Goal: Information Seeking & Learning: Learn about a topic

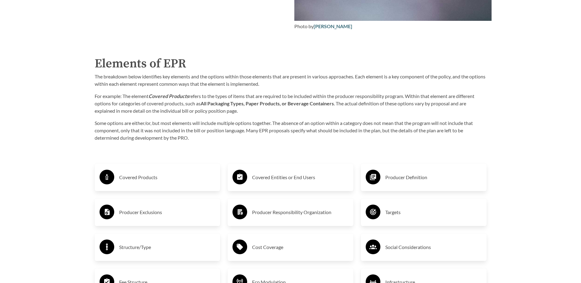
scroll to position [980, 0]
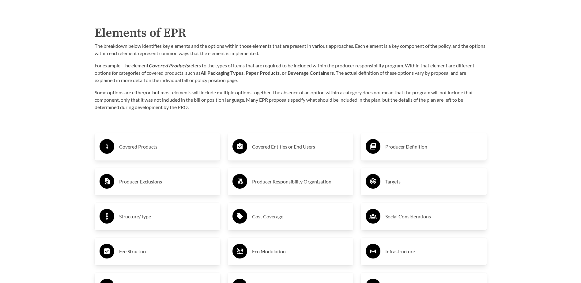
click at [149, 146] on h3 "Covered Products" at bounding box center [167, 147] width 96 height 10
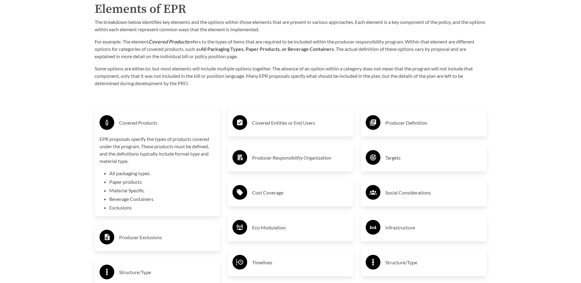
scroll to position [1041, 0]
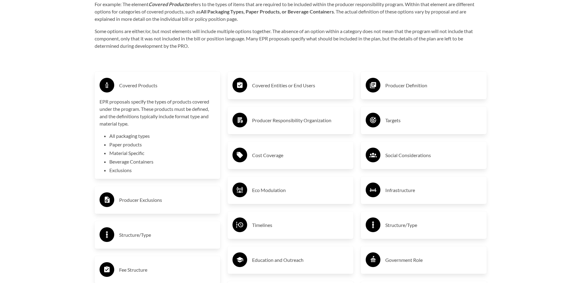
click at [118, 202] on div "Producer Exclusions" at bounding box center [158, 200] width 116 height 18
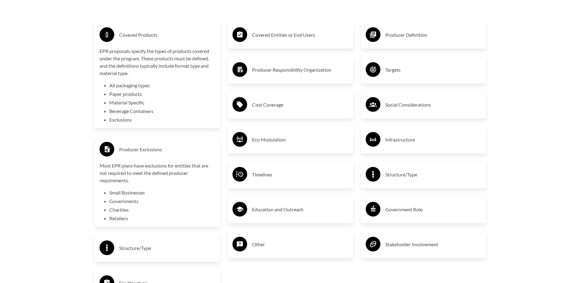
scroll to position [1103, 0]
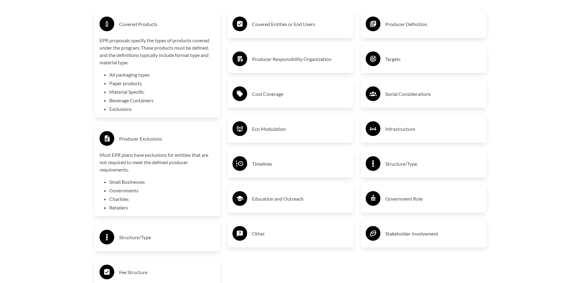
click at [137, 238] on h3 "Structure/Type" at bounding box center [167, 237] width 96 height 10
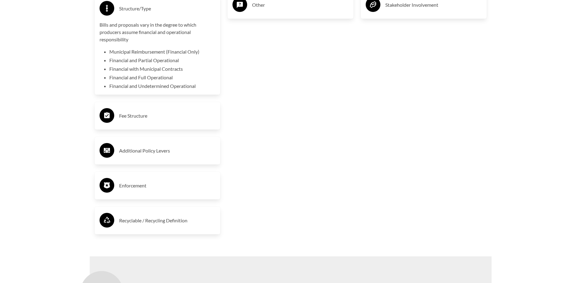
scroll to position [1348, 0]
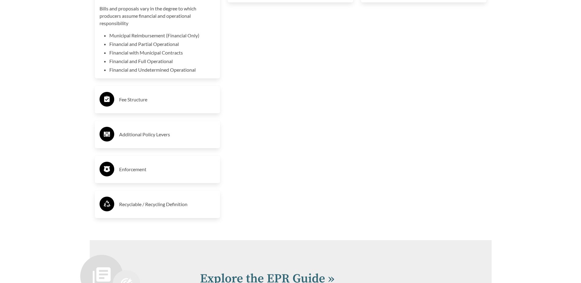
click at [134, 170] on h3 "Enforcement" at bounding box center [167, 169] width 96 height 10
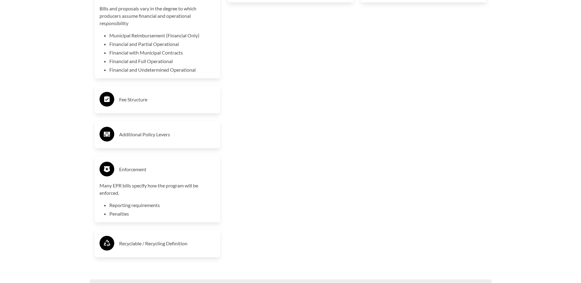
click at [155, 248] on h3 "Recyclable / Recycling Definition" at bounding box center [167, 244] width 96 height 10
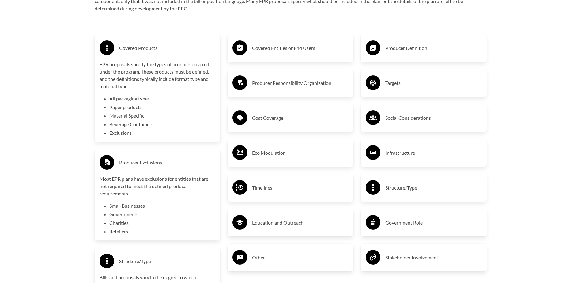
scroll to position [1072, 0]
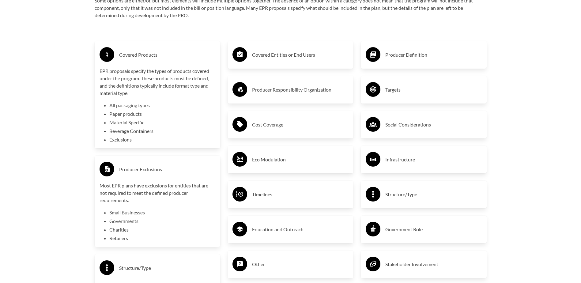
click at [308, 90] on h3 "Producer Responsibility Organization" at bounding box center [300, 90] width 96 height 10
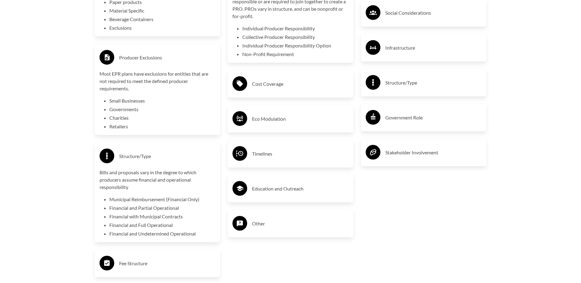
scroll to position [1194, 0]
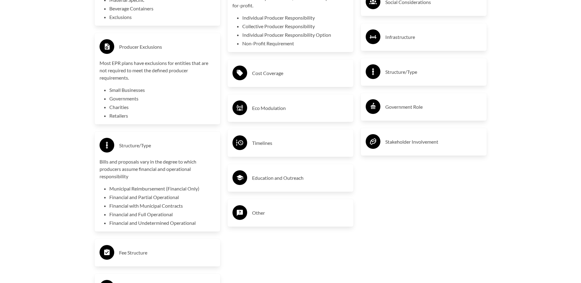
click at [262, 144] on h3 "Timelines" at bounding box center [300, 143] width 96 height 10
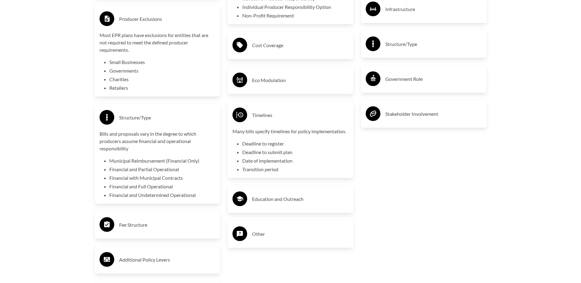
scroll to position [1256, 0]
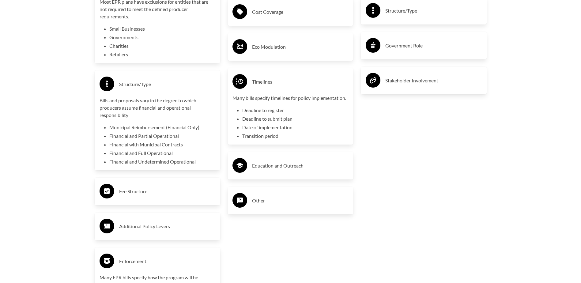
click at [259, 204] on h3 "Other" at bounding box center [300, 201] width 96 height 10
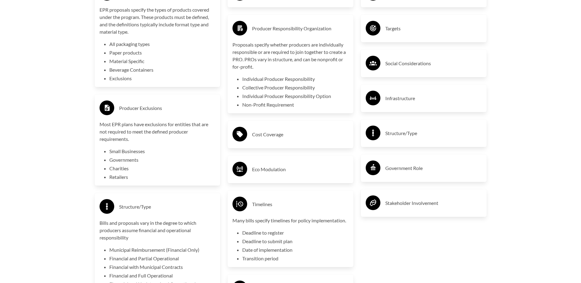
scroll to position [1041, 0]
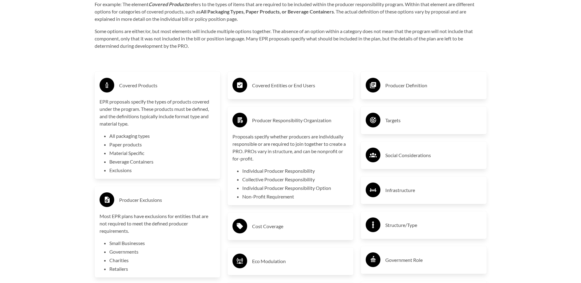
click at [372, 122] on icon at bounding box center [373, 120] width 6 height 6
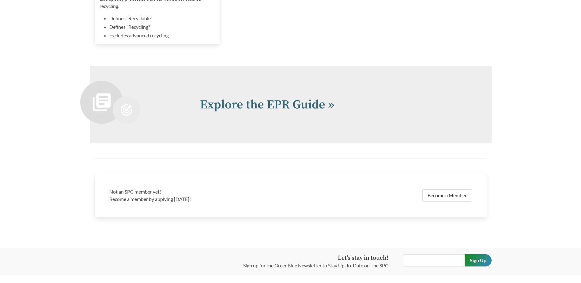
scroll to position [1665, 0]
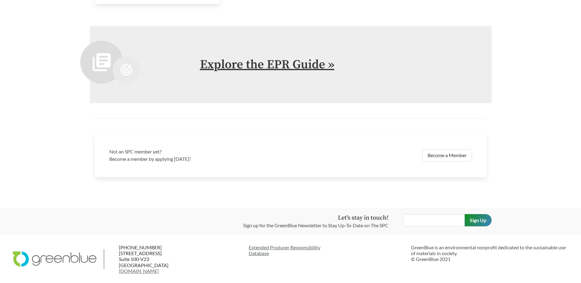
click at [305, 65] on link "Explore the EPR Guide »" at bounding box center [267, 64] width 134 height 15
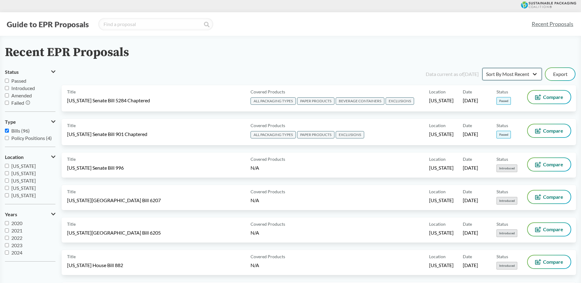
click at [534, 73] on select "Sort By Most Recent Sort By Status" at bounding box center [511, 74] width 59 height 12
select select "Sort By Status"
click at [482, 68] on select "Sort By Most Recent Sort By Status" at bounding box center [511, 74] width 59 height 12
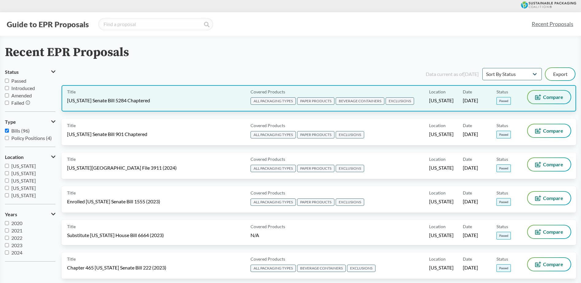
click at [546, 100] on button "Compare" at bounding box center [549, 97] width 43 height 13
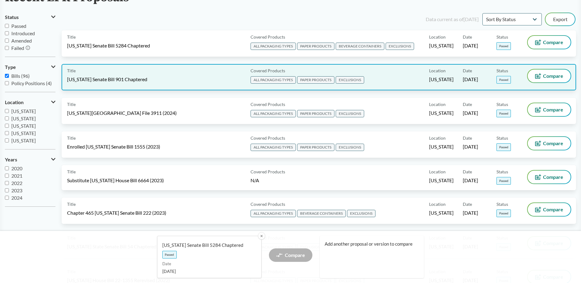
scroll to position [61, 0]
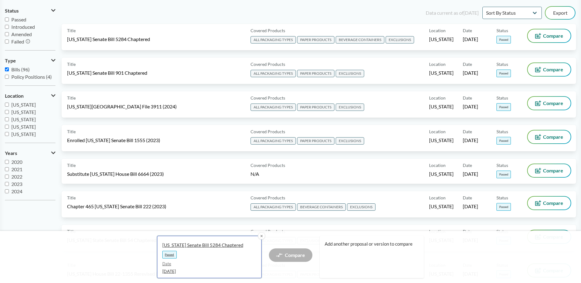
click at [169, 257] on span "Passed" at bounding box center [169, 255] width 14 height 8
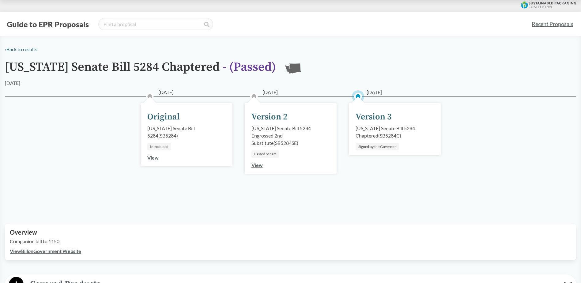
click at [258, 165] on link "View" at bounding box center [256, 165] width 11 height 6
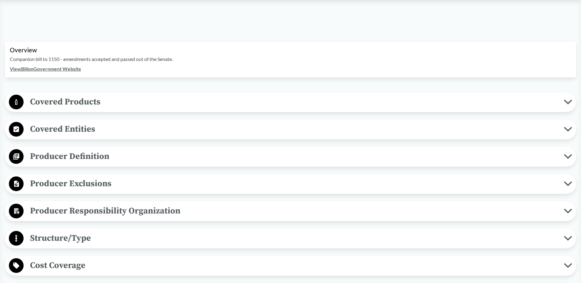
scroll to position [184, 0]
click at [55, 69] on link "View Bill on Government Website" at bounding box center [45, 69] width 71 height 6
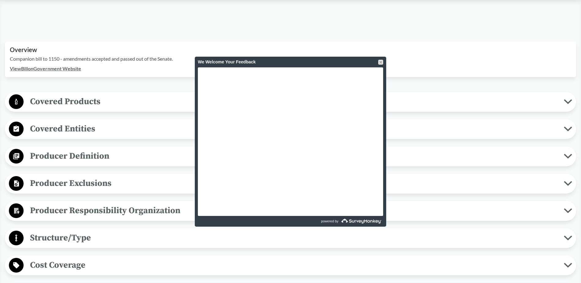
click at [233, 67] on iframe at bounding box center [290, 141] width 185 height 149
click at [383, 62] on div at bounding box center [380, 62] width 5 height 5
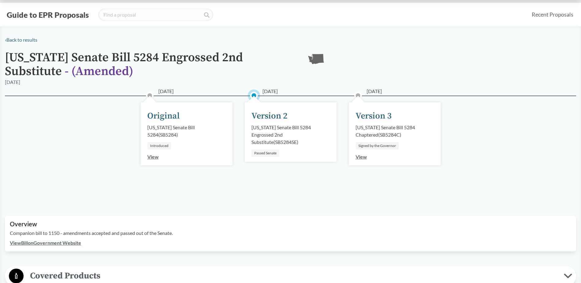
scroll to position [0, 0]
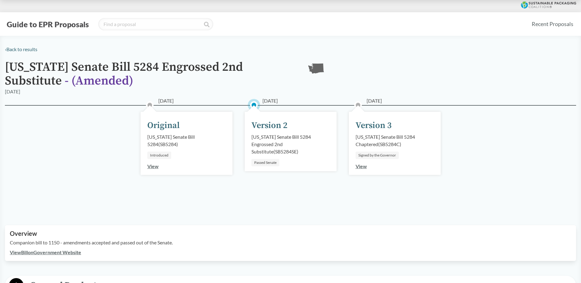
click at [363, 165] on link "View" at bounding box center [361, 166] width 11 height 6
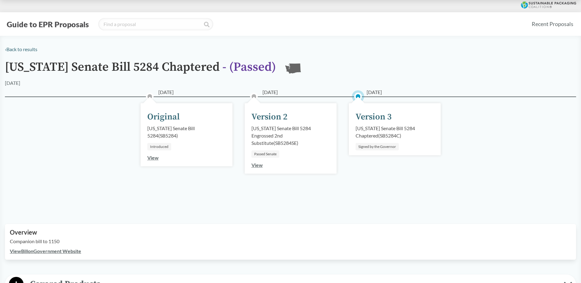
click at [262, 163] on link "View" at bounding box center [256, 165] width 11 height 6
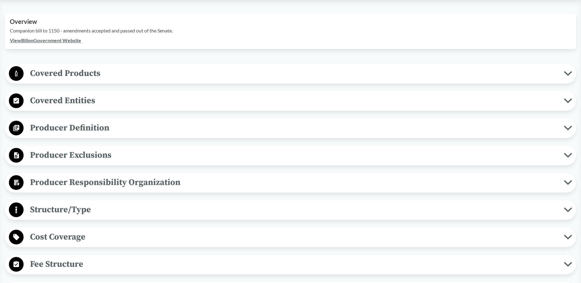
scroll to position [214, 0]
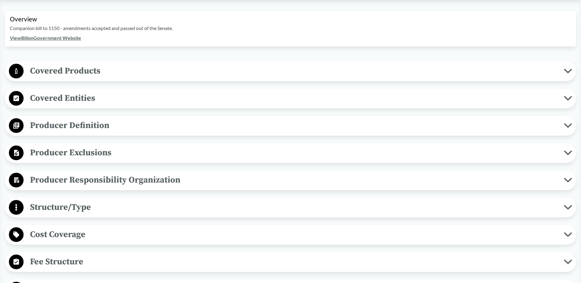
click at [101, 182] on span "Producer Responsibility Organization" at bounding box center [294, 180] width 540 height 14
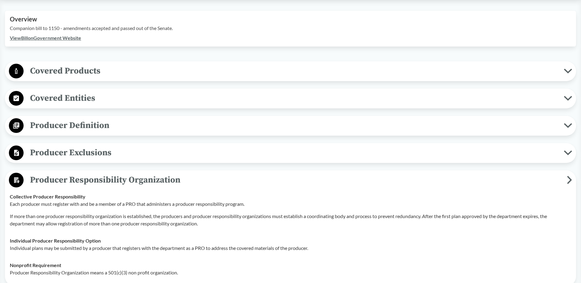
click at [41, 124] on span "Producer Definition" at bounding box center [294, 126] width 540 height 14
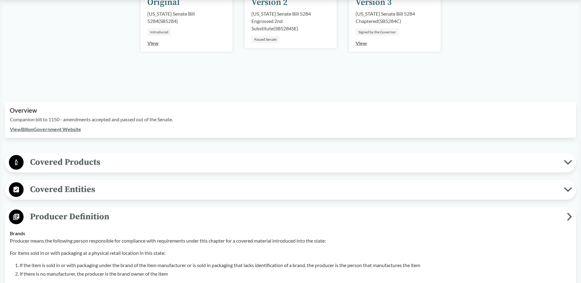
scroll to position [123, 0]
click at [77, 190] on span "Covered Entities" at bounding box center [294, 190] width 540 height 14
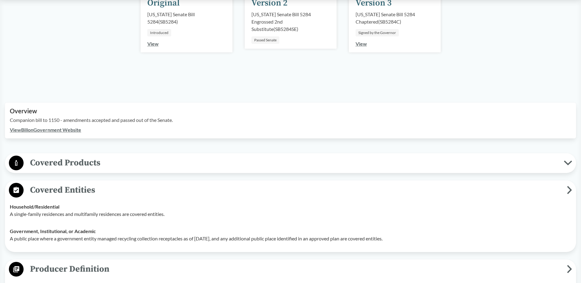
scroll to position [184, 0]
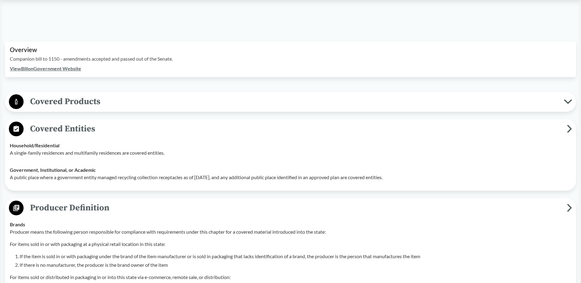
click at [18, 100] on circle at bounding box center [16, 101] width 15 height 15
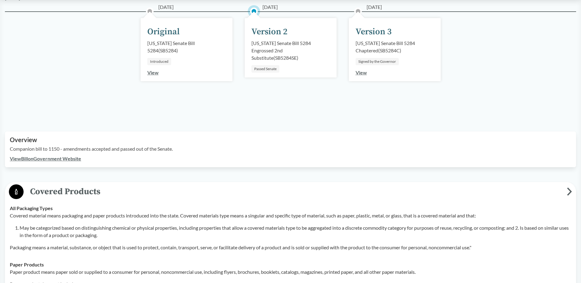
scroll to position [92, 0]
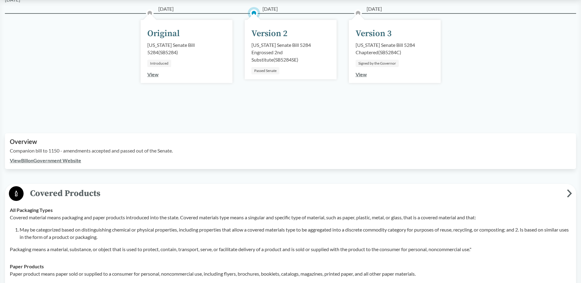
click at [33, 160] on link "View Bill on Government Website" at bounding box center [45, 160] width 71 height 6
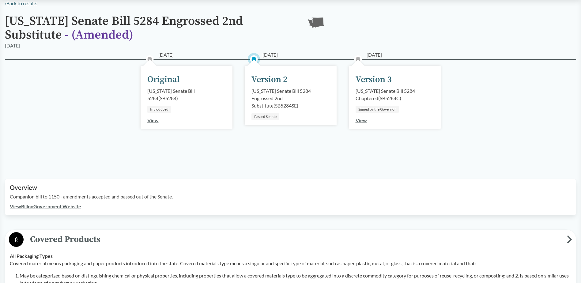
scroll to position [0, 0]
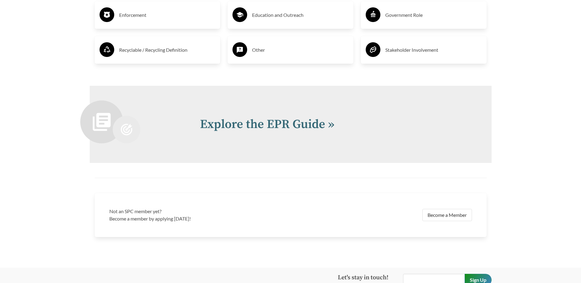
scroll to position [1347, 0]
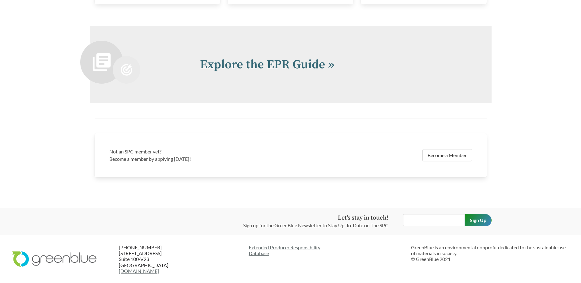
click at [245, 57] on h2 "Explore the EPR Guide »" at bounding box center [338, 64] width 277 height 18
click at [326, 66] on link "Explore the EPR Guide »" at bounding box center [267, 64] width 134 height 15
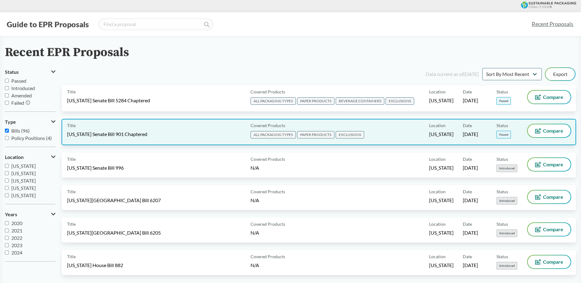
click at [502, 133] on span "Passed" at bounding box center [503, 135] width 14 height 8
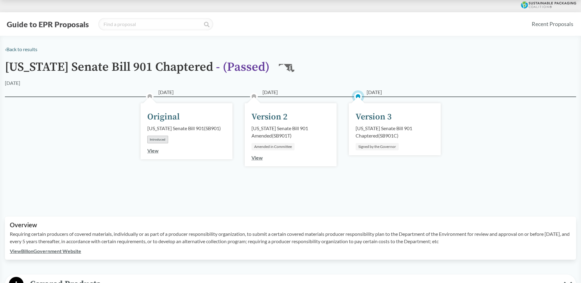
click at [258, 159] on link "View" at bounding box center [256, 158] width 11 height 6
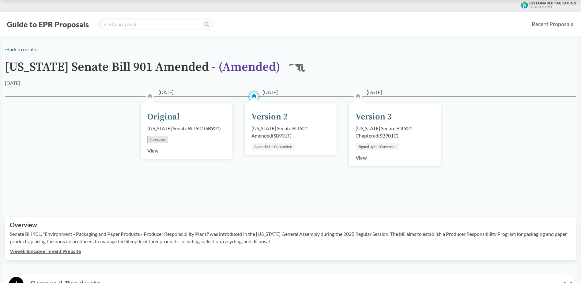
click at [362, 157] on link "View" at bounding box center [361, 158] width 11 height 6
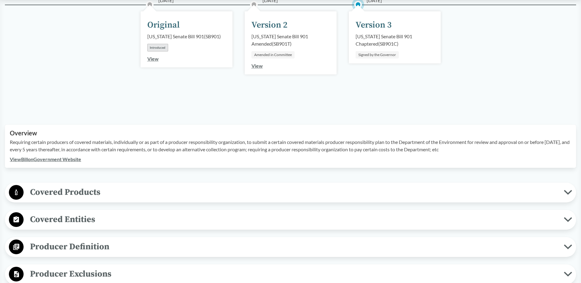
scroll to position [123, 0]
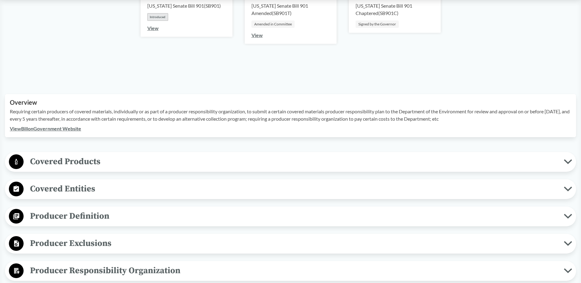
click at [60, 128] on link "View Bill on Government Website" at bounding box center [45, 129] width 71 height 6
click at [80, 188] on span "Covered Entities" at bounding box center [294, 189] width 540 height 14
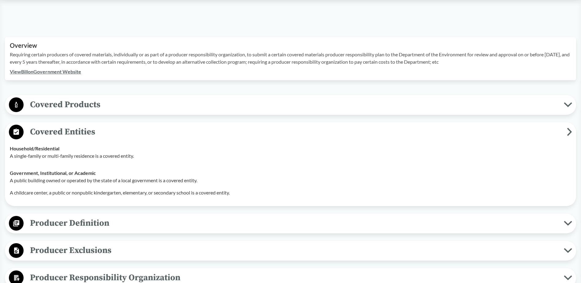
scroll to position [214, 0]
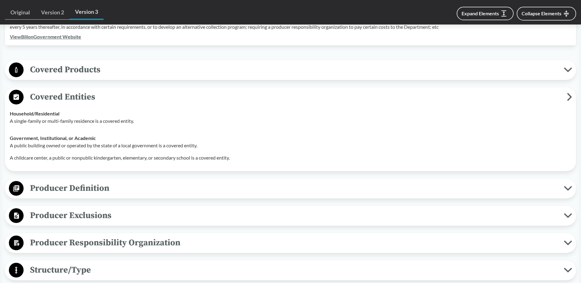
click at [80, 188] on span "Producer Definition" at bounding box center [294, 188] width 540 height 14
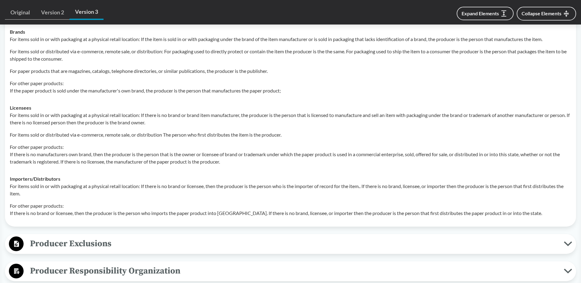
scroll to position [398, 0]
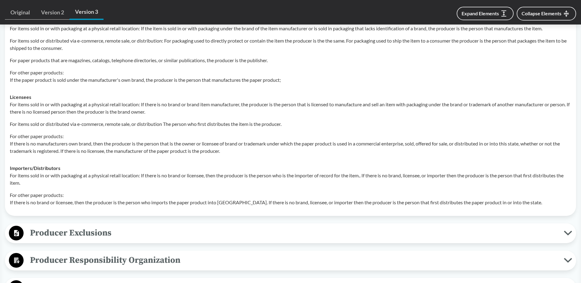
click at [42, 230] on span "Producer Exclusions" at bounding box center [294, 233] width 540 height 14
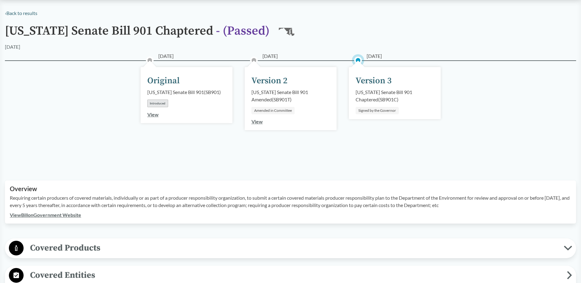
scroll to position [0, 0]
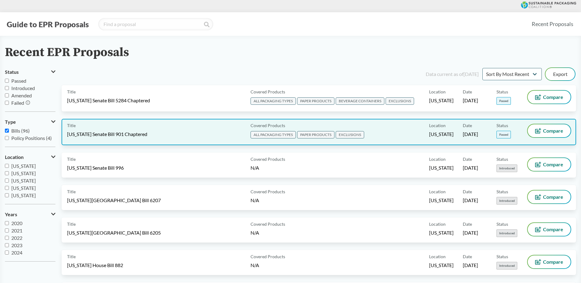
click at [274, 134] on span "ALL PACKAGING TYPES" at bounding box center [273, 134] width 45 height 7
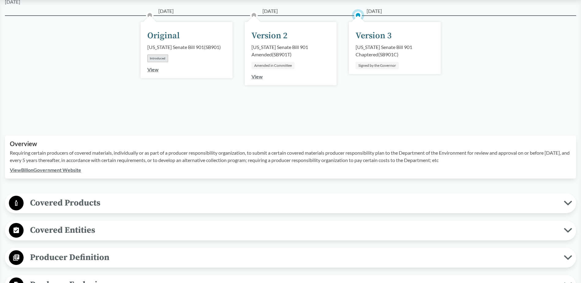
scroll to position [92, 0]
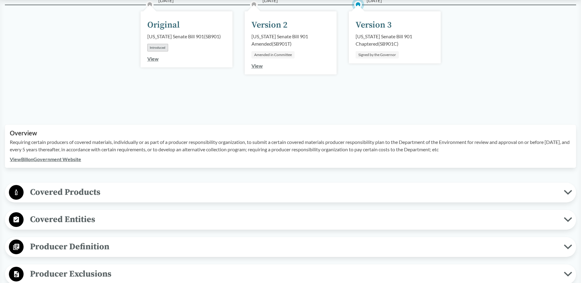
click at [79, 192] on span "Covered Products" at bounding box center [294, 192] width 540 height 14
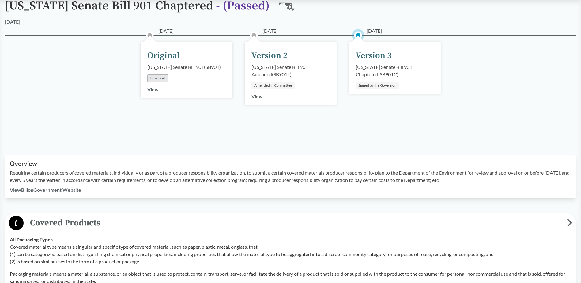
scroll to position [0, 0]
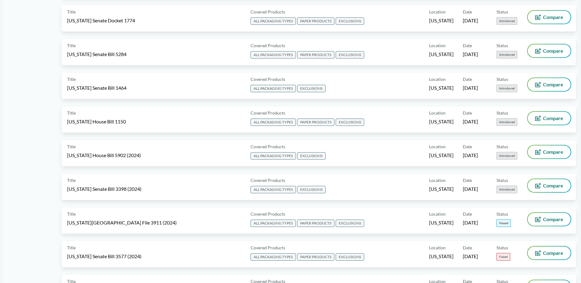
scroll to position [766, 0]
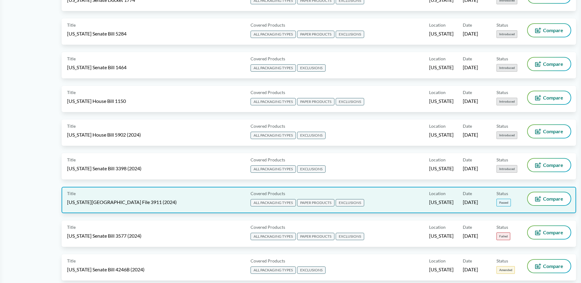
click at [269, 202] on span "ALL PACKAGING TYPES" at bounding box center [273, 202] width 45 height 7
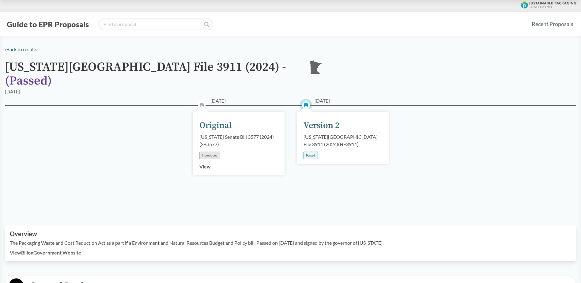
click at [206, 164] on link "View" at bounding box center [204, 167] width 11 height 6
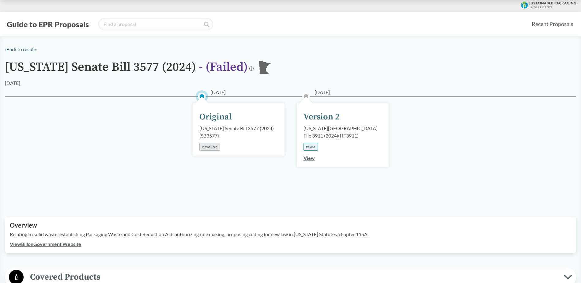
click at [311, 158] on link "View" at bounding box center [309, 158] width 11 height 6
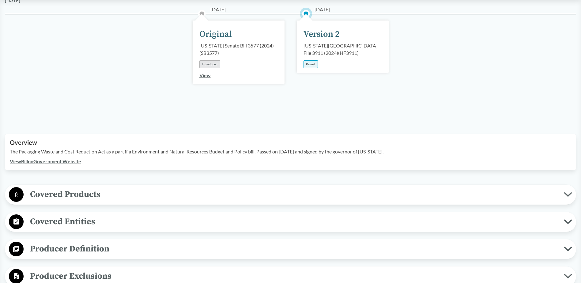
scroll to position [92, 0]
click at [66, 158] on link "View Bill on Government Website" at bounding box center [45, 161] width 71 height 6
click at [29, 158] on link "View Bill on Government Website" at bounding box center [45, 161] width 71 height 6
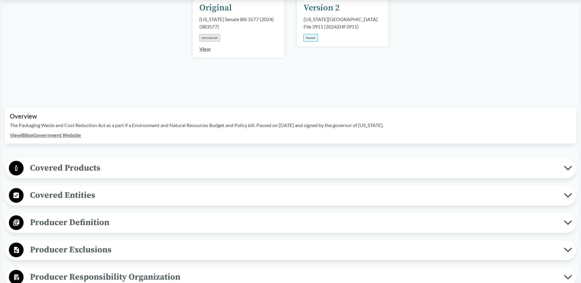
scroll to position [153, 0]
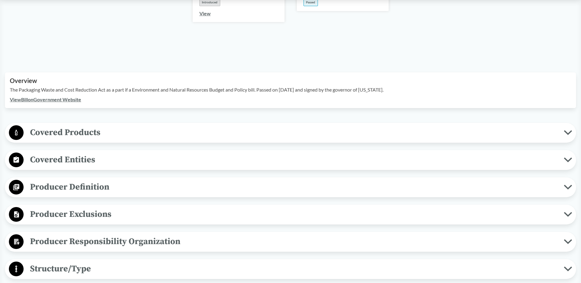
click at [17, 130] on icon at bounding box center [16, 133] width 2 height 6
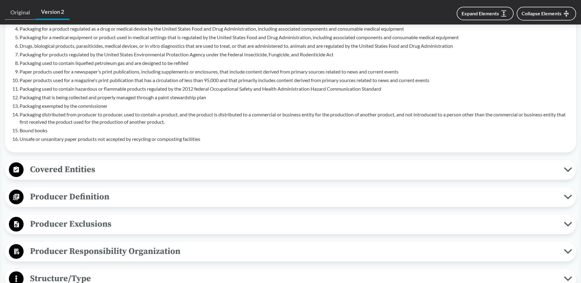
scroll to position [398, 0]
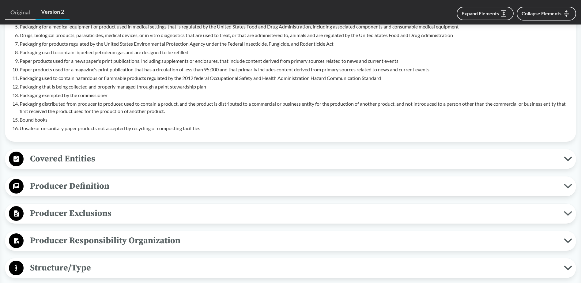
click at [20, 152] on circle at bounding box center [16, 159] width 15 height 15
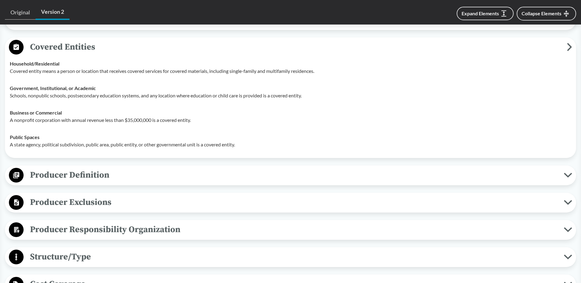
scroll to position [521, 0]
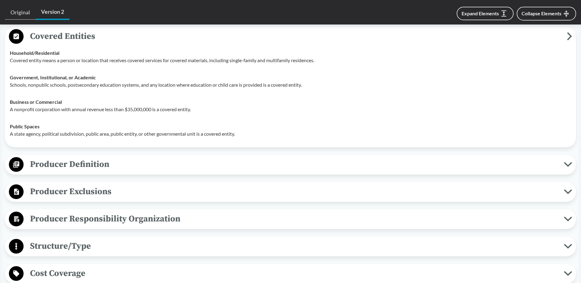
click at [22, 158] on circle at bounding box center [16, 164] width 15 height 15
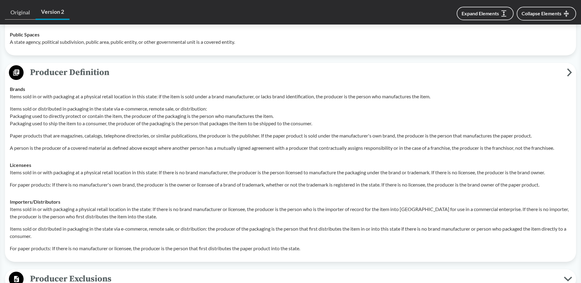
scroll to position [704, 0]
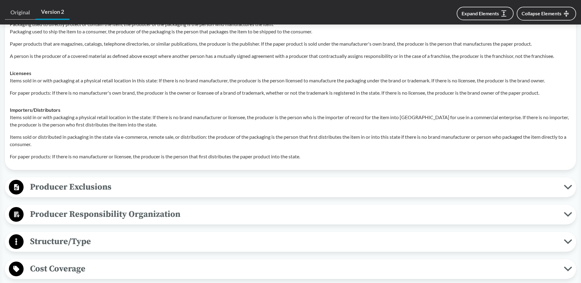
click at [37, 180] on span "Producer Exclusions" at bounding box center [294, 187] width 540 height 14
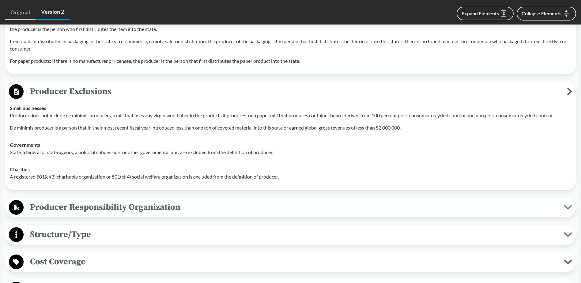
scroll to position [858, 0]
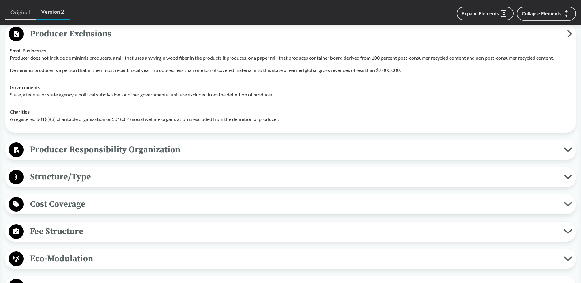
click at [17, 170] on circle at bounding box center [16, 177] width 15 height 15
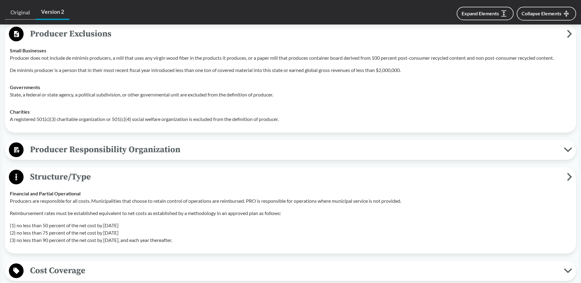
click at [100, 143] on span "Producer Responsibility Organization" at bounding box center [294, 150] width 540 height 14
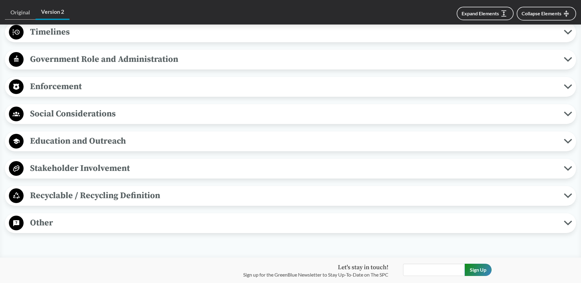
scroll to position [1317, 0]
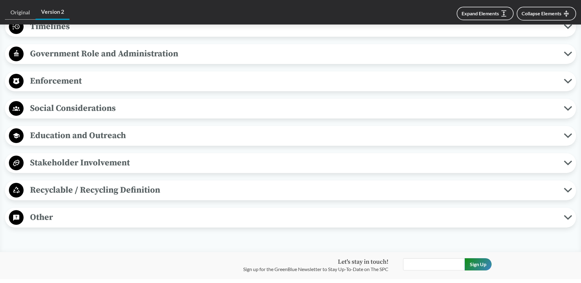
click at [140, 183] on span "Recyclable / Recycling Definition" at bounding box center [294, 190] width 540 height 14
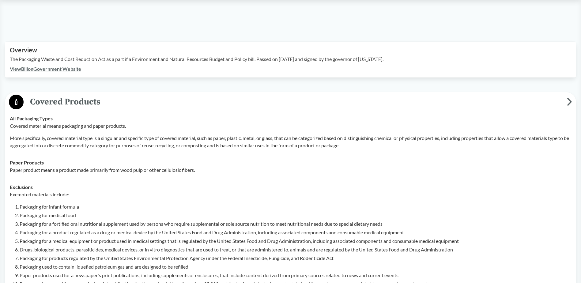
scroll to position [61, 0]
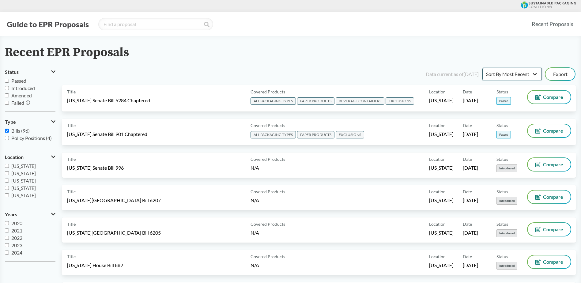
click at [536, 75] on select "Sort By Most Recent Sort By Status" at bounding box center [511, 74] width 59 height 12
select select "Sort By Status"
click at [482, 68] on select "Sort By Most Recent Sort By Status" at bounding box center [511, 74] width 59 height 12
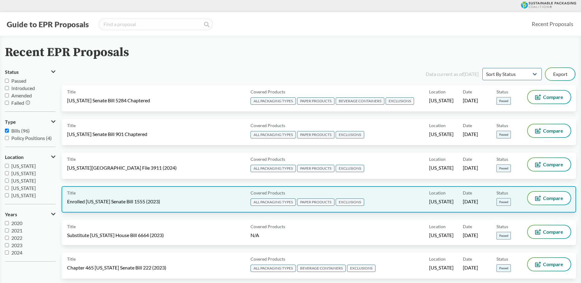
click at [274, 202] on span "ALL PACKAGING TYPES" at bounding box center [273, 201] width 45 height 7
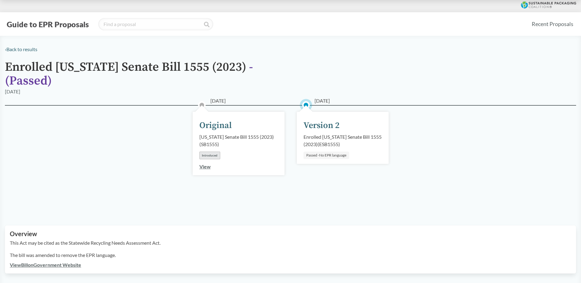
click at [201, 164] on link "View" at bounding box center [204, 167] width 11 height 6
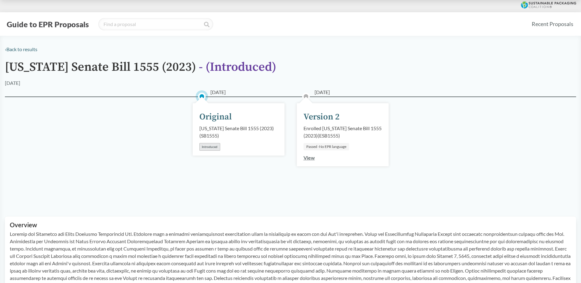
click at [310, 158] on link "View" at bounding box center [309, 158] width 11 height 6
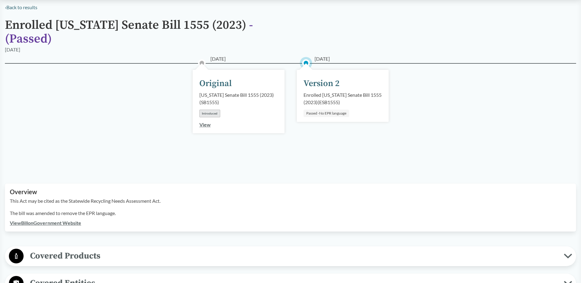
scroll to position [92, 0]
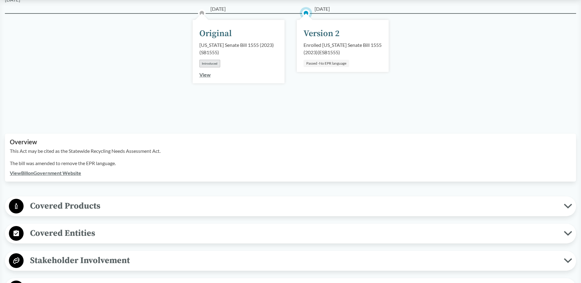
click at [58, 170] on link "View Bill on Government Website" at bounding box center [45, 173] width 71 height 6
click at [47, 199] on span "Covered Products" at bounding box center [294, 206] width 540 height 14
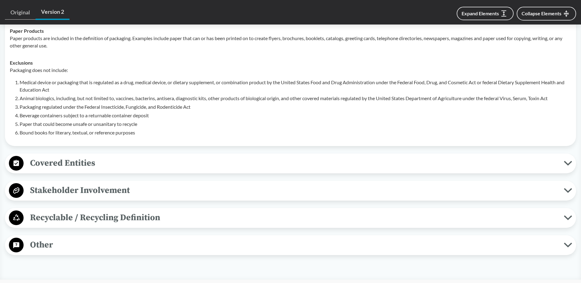
scroll to position [337, 0]
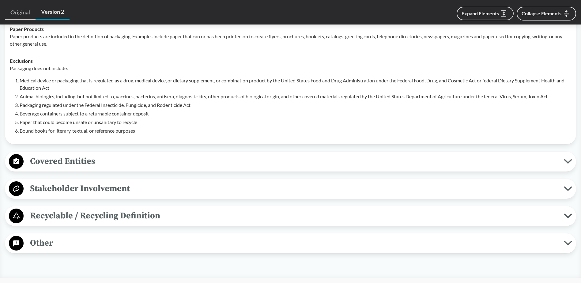
click at [20, 154] on circle at bounding box center [16, 161] width 15 height 15
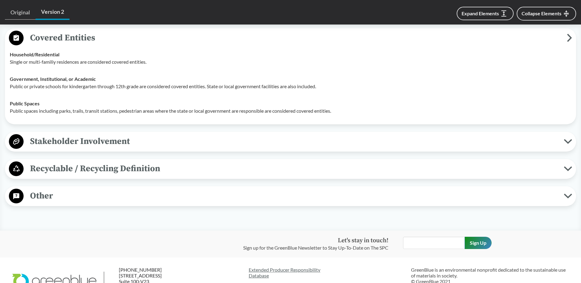
scroll to position [490, 0]
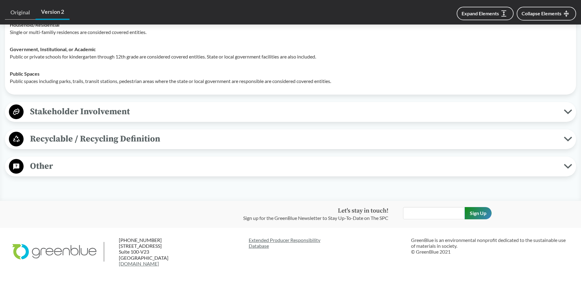
click at [20, 159] on circle at bounding box center [16, 166] width 15 height 15
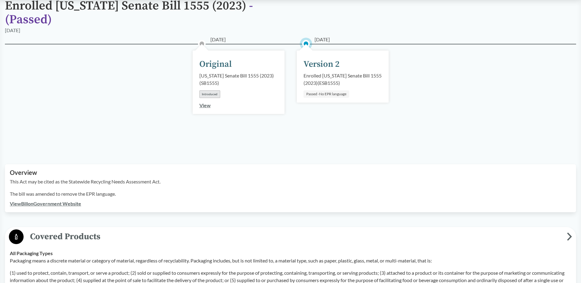
scroll to position [0, 0]
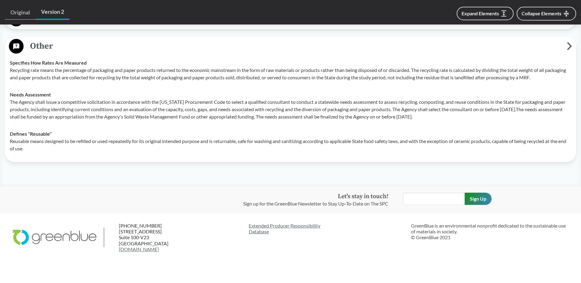
scroll to position [612, 0]
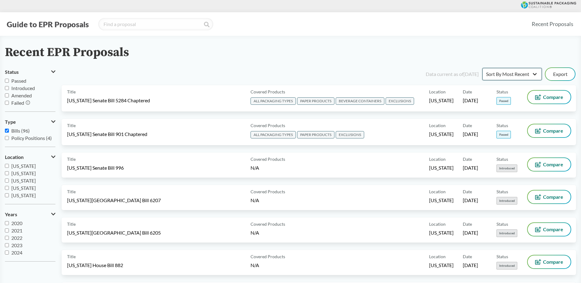
click at [524, 73] on select "Sort By Most Recent Sort By Status" at bounding box center [511, 74] width 59 height 12
select select "Sort By Status"
click at [482, 68] on select "Sort By Most Recent Sort By Status" at bounding box center [511, 74] width 59 height 12
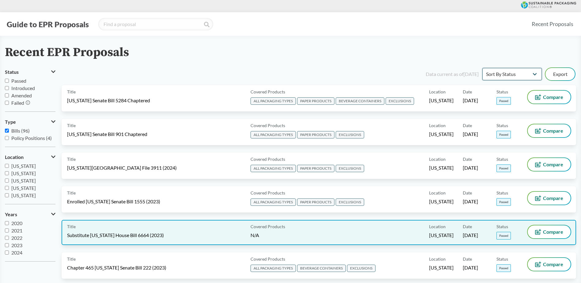
scroll to position [61, 0]
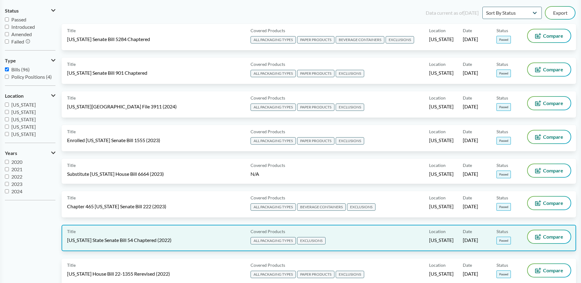
click at [273, 238] on span "ALL PACKAGING TYPES" at bounding box center [273, 240] width 45 height 7
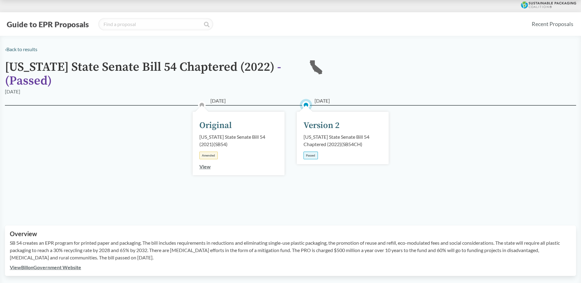
click at [315, 156] on div "Passed" at bounding box center [311, 156] width 14 height 8
click at [206, 168] on link "View" at bounding box center [204, 167] width 11 height 6
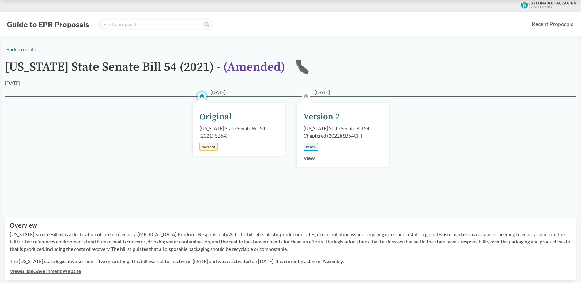
click at [310, 160] on link "View" at bounding box center [309, 158] width 11 height 6
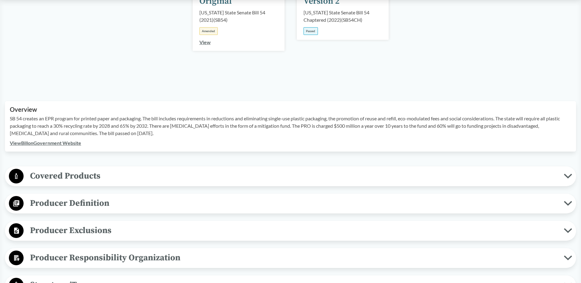
scroll to position [184, 0]
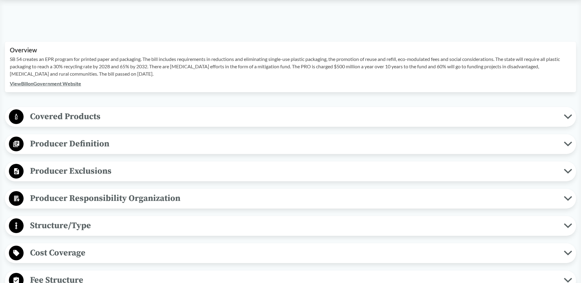
click at [78, 118] on span "Covered Products" at bounding box center [294, 117] width 540 height 14
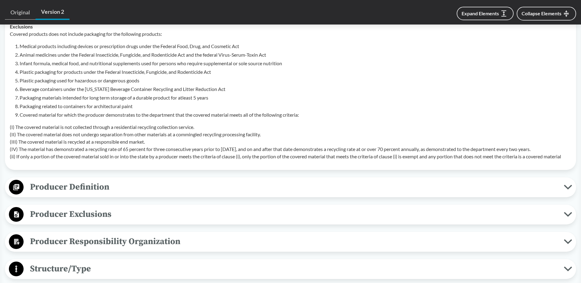
scroll to position [429, 0]
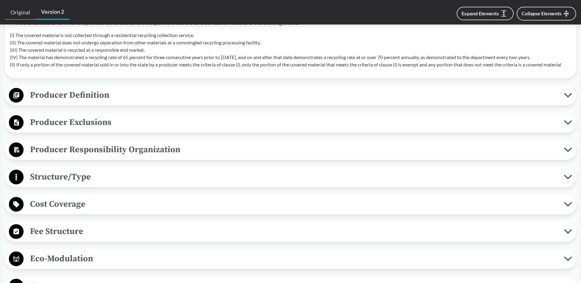
click at [17, 121] on icon at bounding box center [16, 122] width 5 height 6
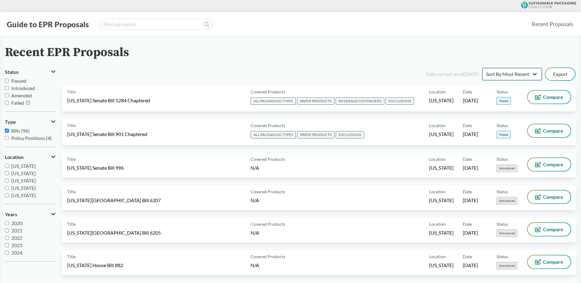
click at [522, 77] on select "Sort By Most Recent Sort By Status" at bounding box center [511, 74] width 59 height 12
select select "Sort By Status"
click at [482, 68] on select "Sort By Most Recent Sort By Status" at bounding box center [511, 74] width 59 height 12
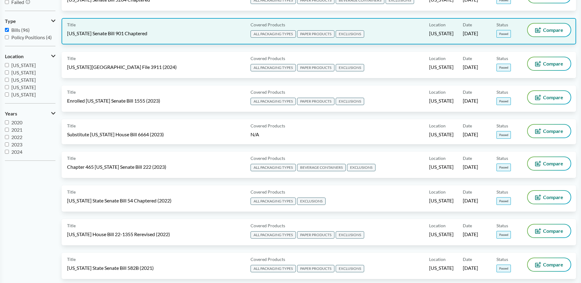
scroll to position [123, 0]
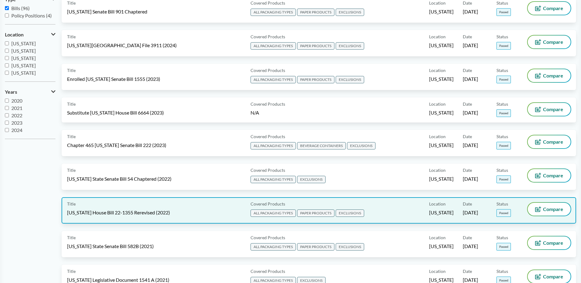
click at [271, 213] on span "ALL PACKAGING TYPES" at bounding box center [273, 212] width 45 height 7
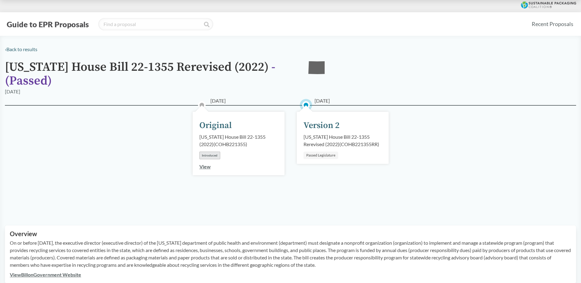
click at [203, 165] on link "View" at bounding box center [204, 167] width 11 height 6
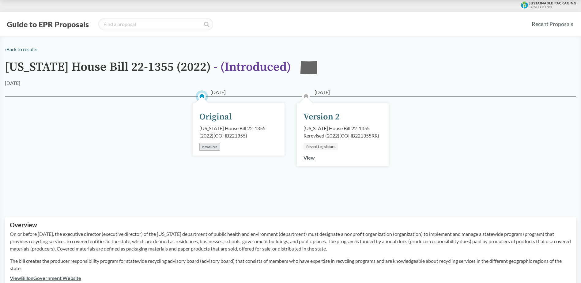
click at [312, 159] on link "View" at bounding box center [309, 158] width 11 height 6
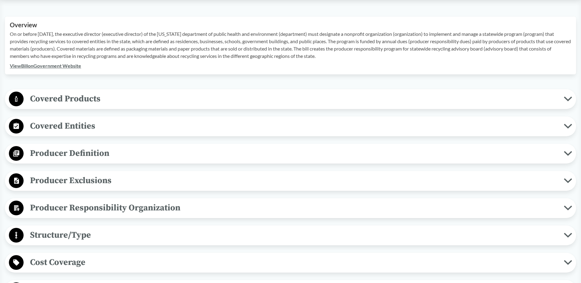
scroll to position [214, 0]
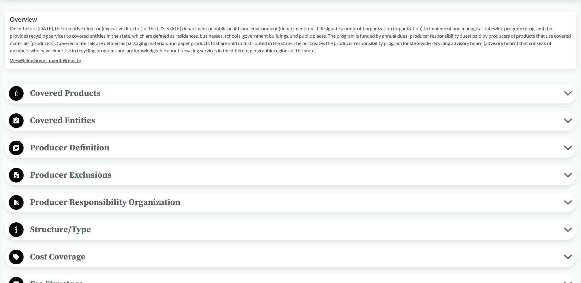
click at [47, 94] on span "Covered Products" at bounding box center [294, 93] width 540 height 14
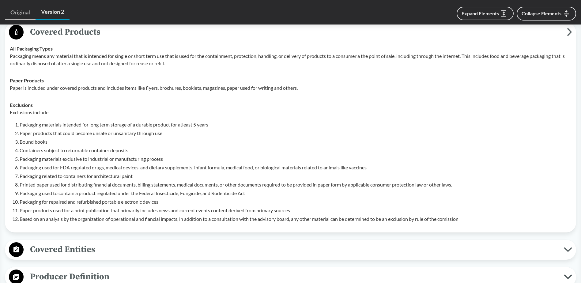
scroll to position [368, 0]
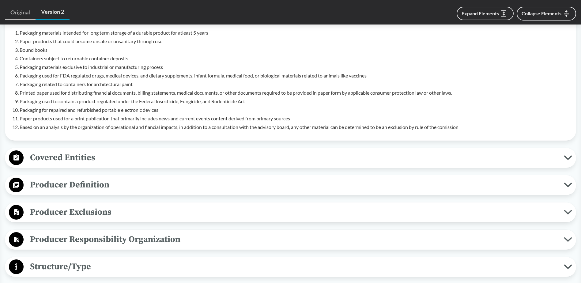
click at [83, 159] on span "Covered Entities" at bounding box center [294, 158] width 540 height 14
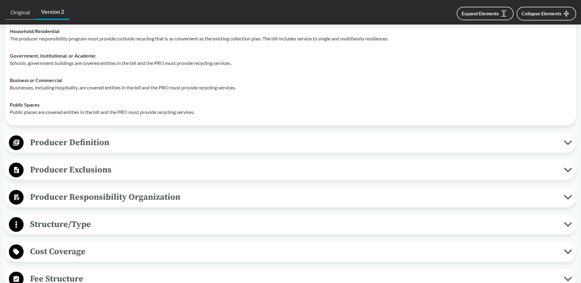
scroll to position [551, 0]
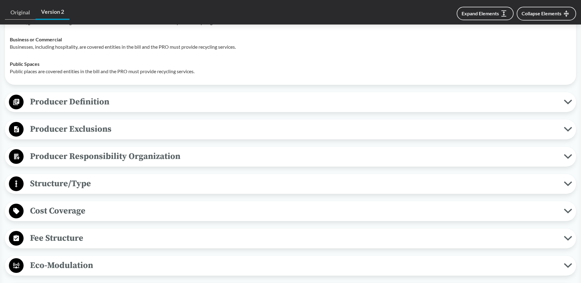
click at [85, 130] on span "Producer Exclusions" at bounding box center [294, 129] width 540 height 14
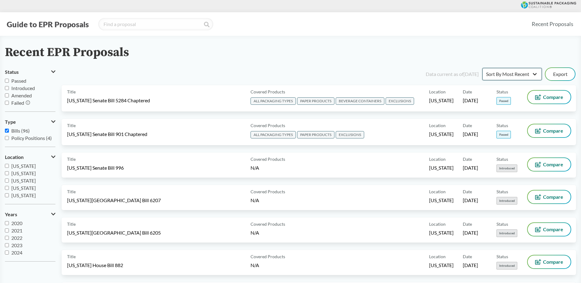
click at [515, 76] on select "Sort By Most Recent Sort By Status" at bounding box center [511, 74] width 59 height 12
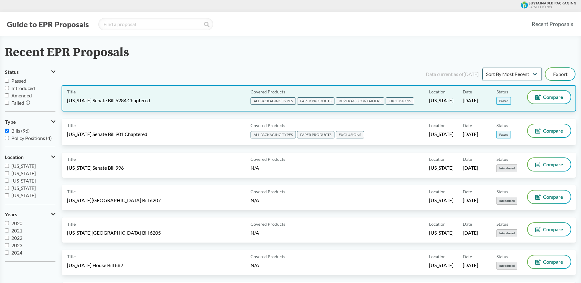
select select "Sort By Status"
click at [482, 68] on select "Sort By Most Recent Sort By Status" at bounding box center [511, 74] width 59 height 12
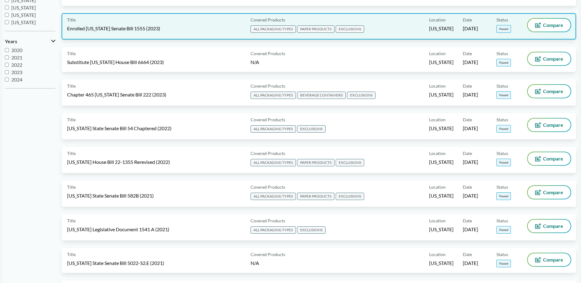
scroll to position [184, 0]
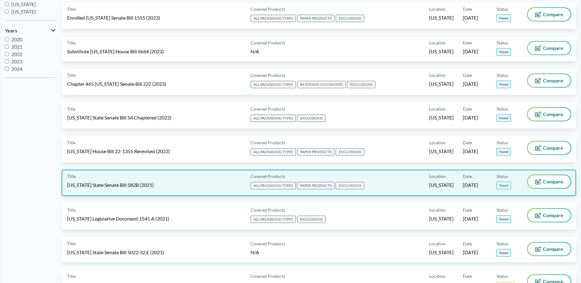
click at [268, 187] on span "ALL PACKAGING TYPES" at bounding box center [273, 185] width 45 height 7
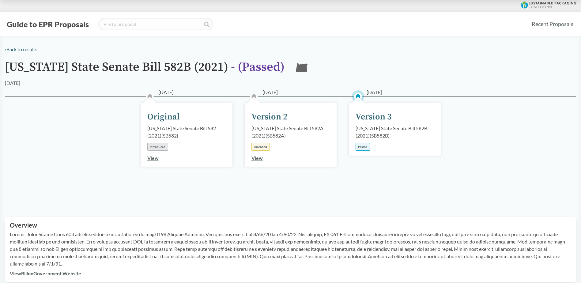
click at [258, 158] on link "View" at bounding box center [256, 158] width 11 height 6
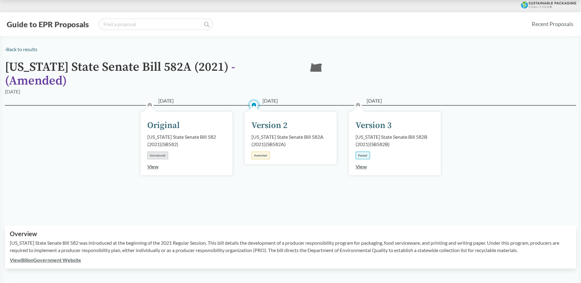
click at [362, 164] on link "View" at bounding box center [361, 167] width 11 height 6
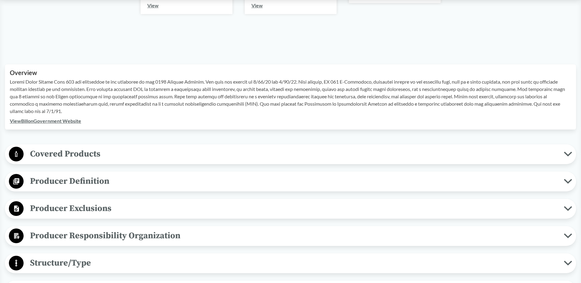
scroll to position [153, 0]
click at [79, 155] on span "Covered Products" at bounding box center [294, 153] width 540 height 14
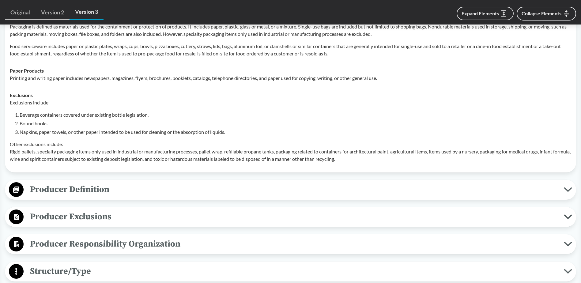
scroll to position [306, 0]
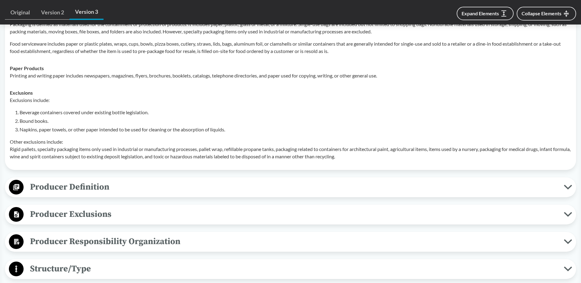
click at [84, 216] on span "Producer Exclusions" at bounding box center [294, 214] width 540 height 14
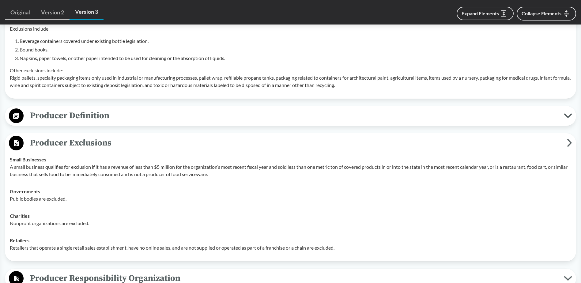
scroll to position [398, 0]
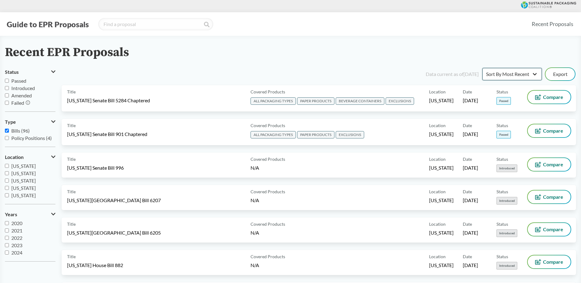
click at [520, 72] on select "Sort By Most Recent Sort By Status" at bounding box center [511, 74] width 59 height 12
select select "Sort By Status"
click at [482, 68] on select "Sort By Most Recent Sort By Status" at bounding box center [511, 74] width 59 height 12
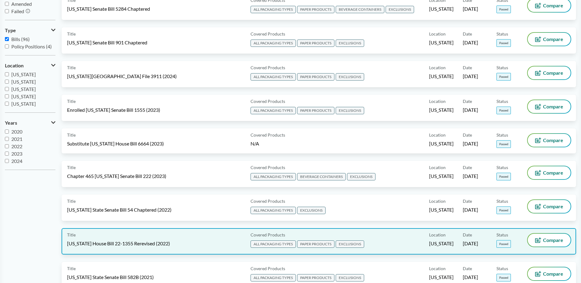
scroll to position [92, 0]
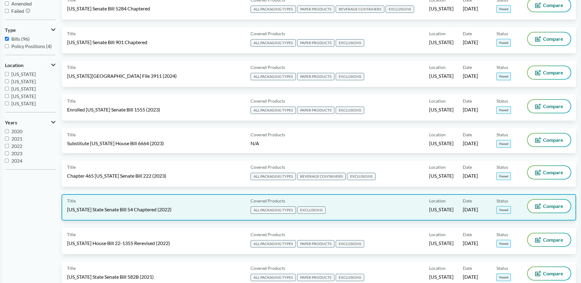
click at [266, 208] on span "ALL PACKAGING TYPES" at bounding box center [273, 209] width 45 height 7
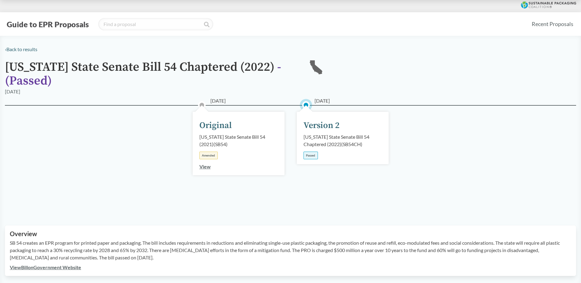
click at [206, 167] on link "View" at bounding box center [204, 167] width 11 height 6
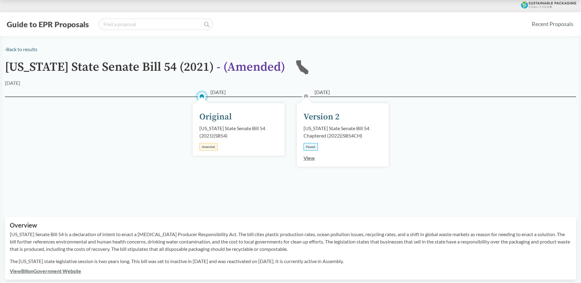
click at [309, 157] on link "View" at bounding box center [309, 158] width 11 height 6
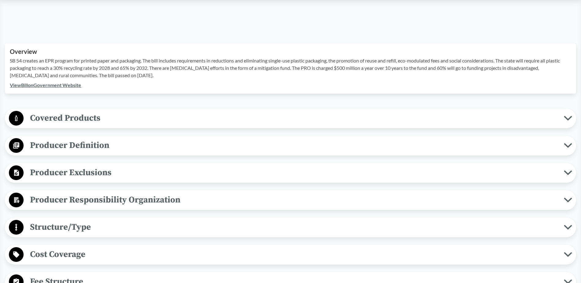
scroll to position [184, 0]
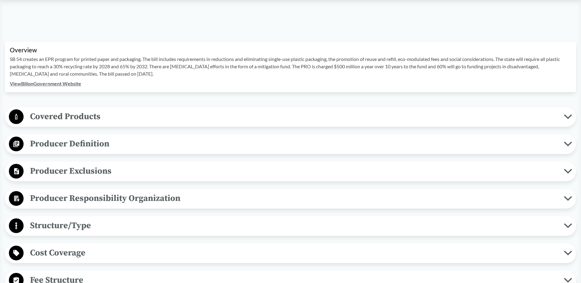
click at [58, 173] on span "Producer Exclusions" at bounding box center [294, 171] width 540 height 14
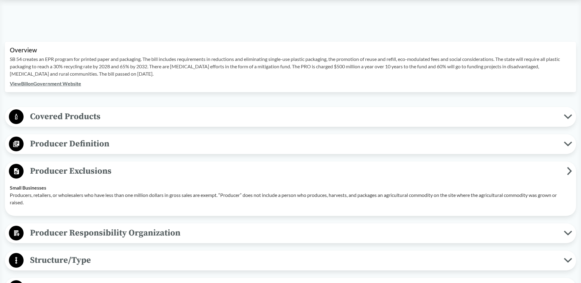
click at [77, 147] on span "Producer Definition" at bounding box center [294, 144] width 540 height 14
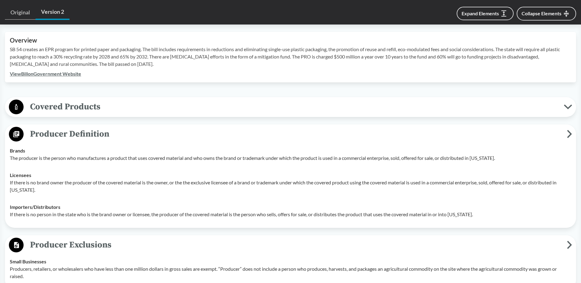
scroll to position [153, 0]
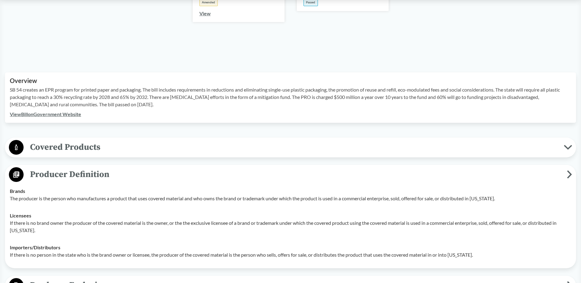
click at [40, 147] on span "Covered Products" at bounding box center [294, 147] width 540 height 14
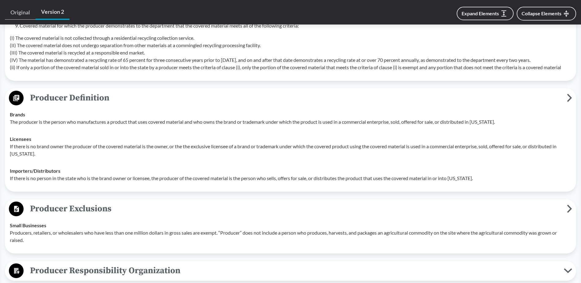
scroll to position [429, 0]
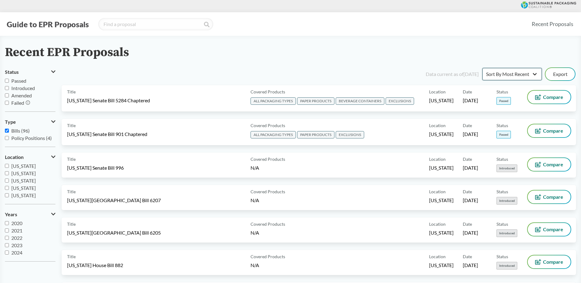
click at [515, 77] on select "Sort By Most Recent Sort By Status" at bounding box center [511, 74] width 59 height 12
select select "Sort By Status"
click at [482, 68] on select "Sort By Most Recent Sort By Status" at bounding box center [511, 74] width 59 height 12
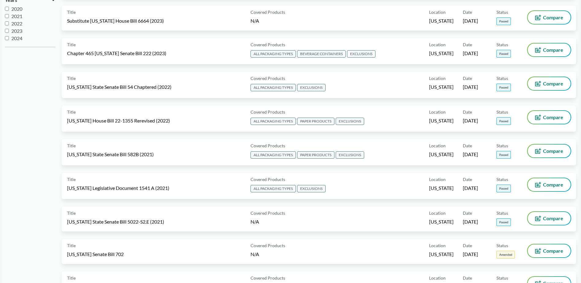
scroll to position [245, 0]
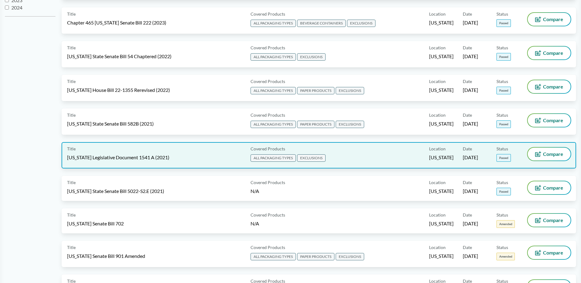
click at [270, 158] on span "ALL PACKAGING TYPES" at bounding box center [273, 157] width 45 height 7
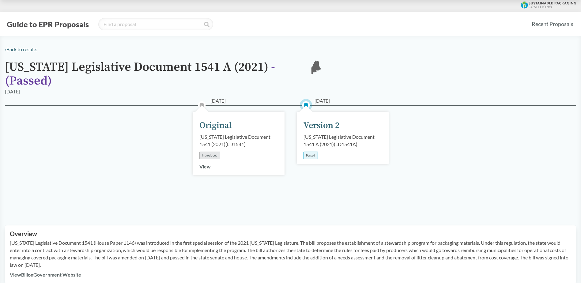
click at [205, 164] on link "View" at bounding box center [204, 167] width 11 height 6
click at [311, 164] on link "View" at bounding box center [309, 167] width 11 height 6
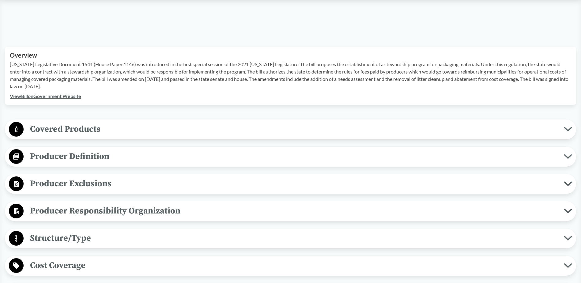
scroll to position [184, 0]
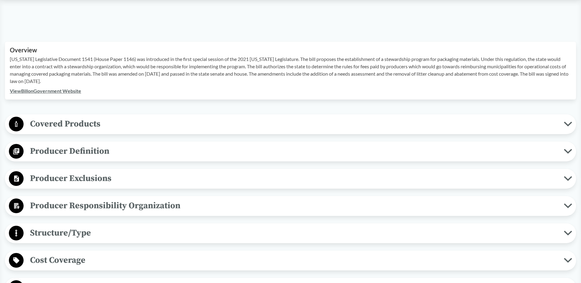
click at [53, 172] on span "Producer Exclusions" at bounding box center [294, 179] width 540 height 14
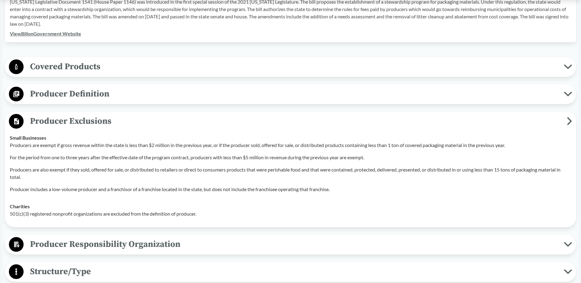
scroll to position [245, 0]
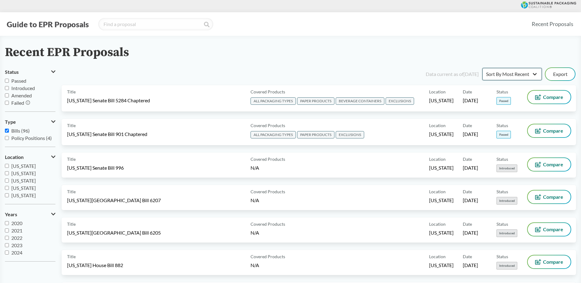
click at [525, 72] on select "Sort By Most Recent Sort By Status" at bounding box center [511, 74] width 59 height 12
select select "Sort By Status"
click at [482, 68] on select "Sort By Most Recent Sort By Status" at bounding box center [511, 74] width 59 height 12
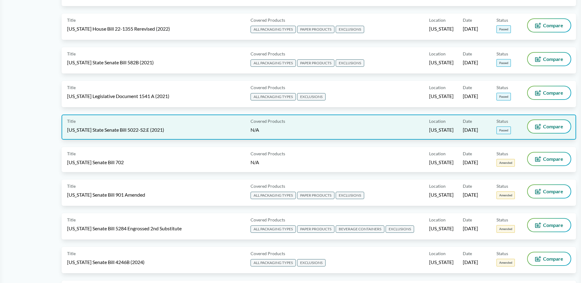
scroll to position [368, 0]
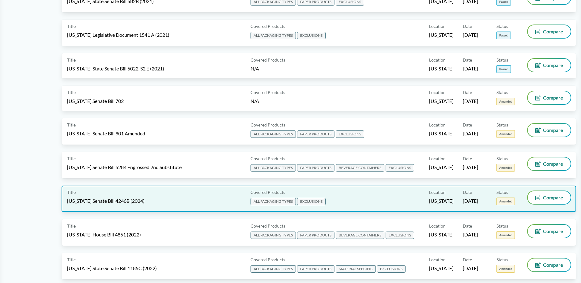
click at [267, 202] on span "ALL PACKAGING TYPES" at bounding box center [273, 201] width 45 height 7
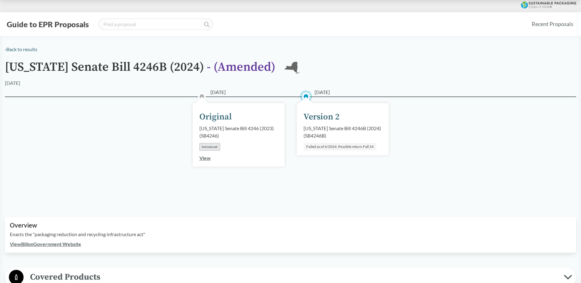
click at [203, 159] on link "View" at bounding box center [204, 158] width 11 height 6
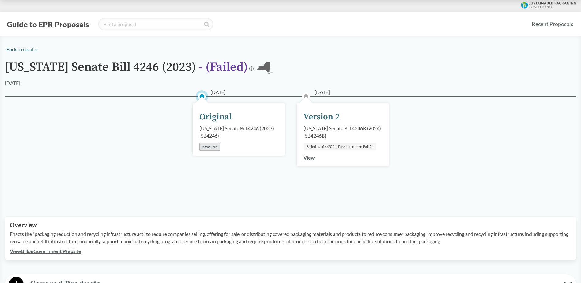
click at [307, 158] on link "View" at bounding box center [309, 158] width 11 height 6
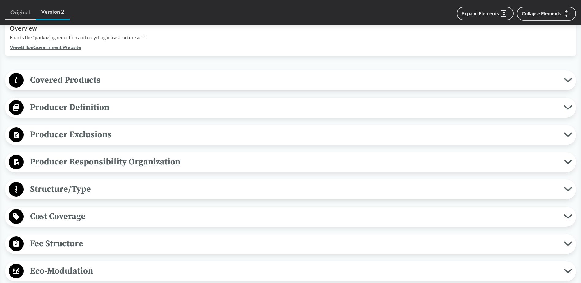
scroll to position [214, 0]
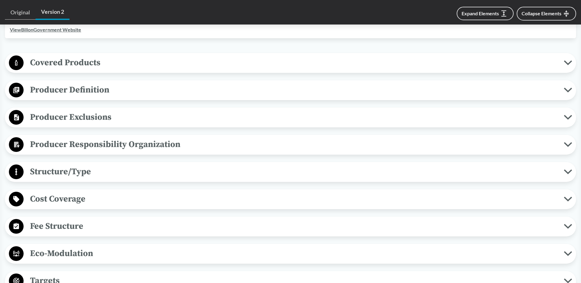
click at [47, 122] on span "Producer Exclusions" at bounding box center [294, 117] width 540 height 14
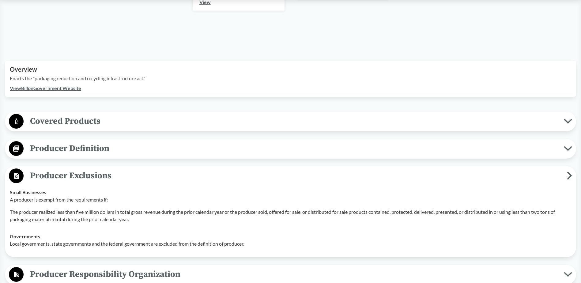
scroll to position [123, 0]
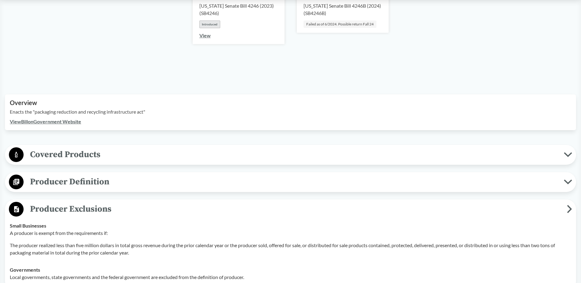
click at [74, 157] on span "Covered Products" at bounding box center [294, 155] width 540 height 14
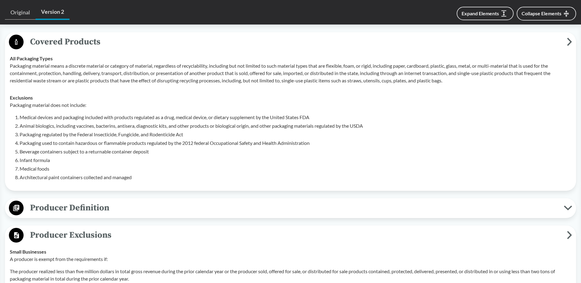
scroll to position [306, 0]
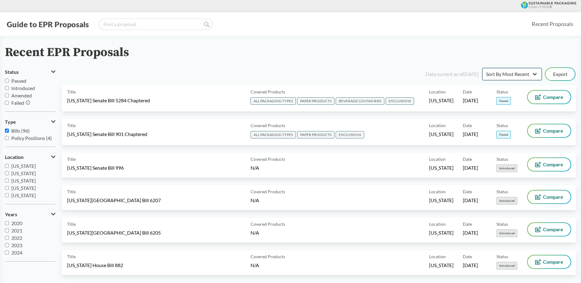
click at [507, 75] on select "Sort By Most Recent Sort By Status" at bounding box center [511, 74] width 59 height 12
select select "Sort By Status"
click at [482, 68] on select "Sort By Most Recent Sort By Status" at bounding box center [511, 74] width 59 height 12
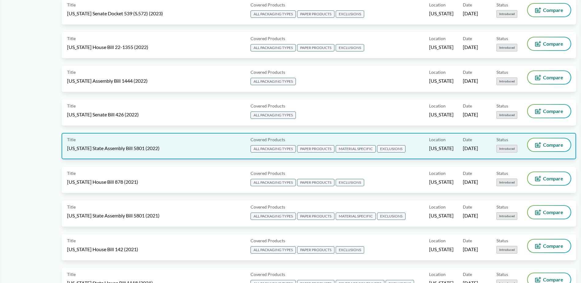
scroll to position [2113, 0]
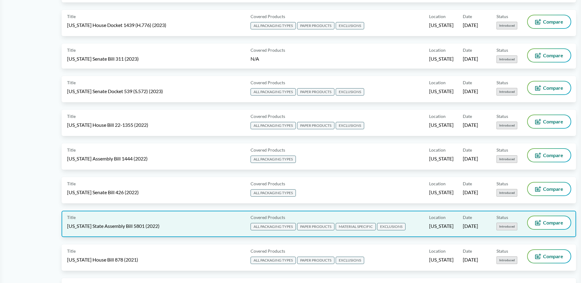
click at [218, 216] on div "Title New York State Assembly Bill 5801 (2022) Covered Products ALL PACKAGING T…" at bounding box center [319, 224] width 515 height 26
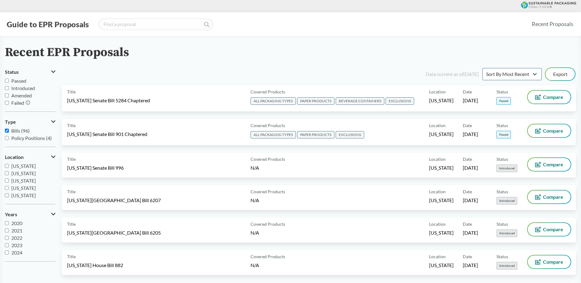
click at [6, 82] on input "Passed" at bounding box center [7, 81] width 4 height 4
checkbox input "true"
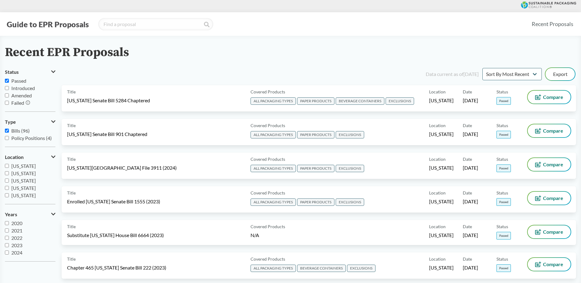
click at [7, 95] on input "Amended" at bounding box center [7, 95] width 4 height 4
checkbox input "true"
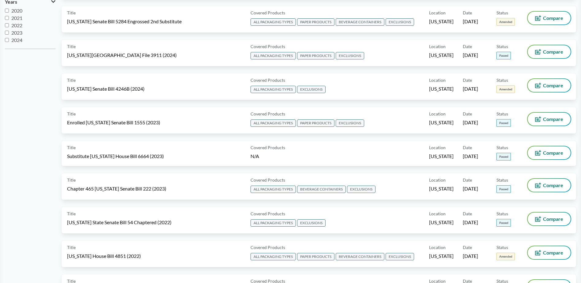
scroll to position [245, 0]
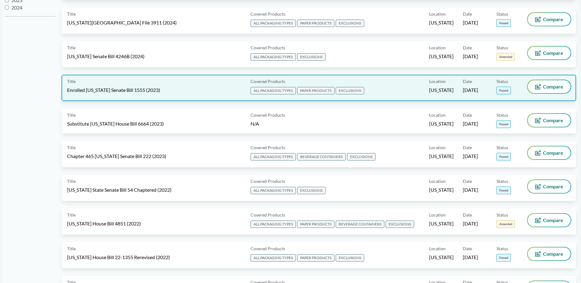
click at [269, 89] on span "ALL PACKAGING TYPES" at bounding box center [273, 90] width 45 height 7
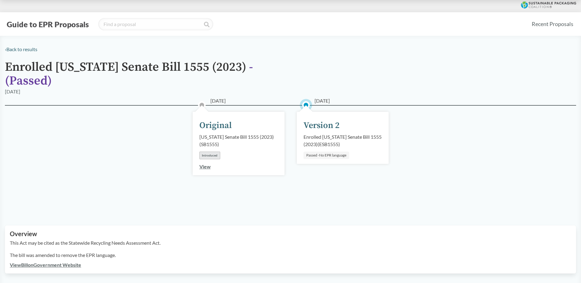
click at [198, 160] on div "02/08/2023 Original Illinois Senate Bill 1555 (2023) ( SB1555 ) Introduced View" at bounding box center [239, 143] width 92 height 63
click at [203, 164] on link "View" at bounding box center [204, 167] width 11 height 6
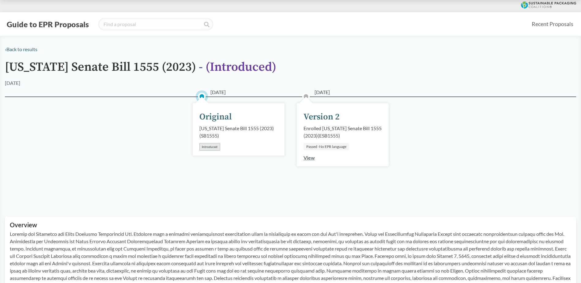
click at [307, 155] on link "View" at bounding box center [309, 158] width 11 height 6
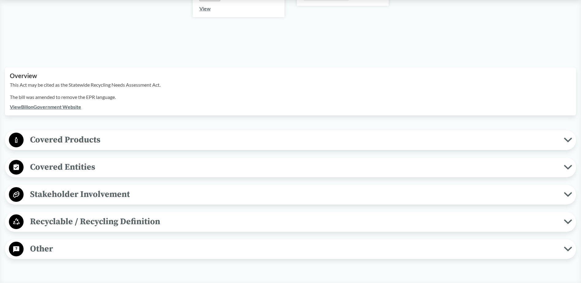
scroll to position [184, 0]
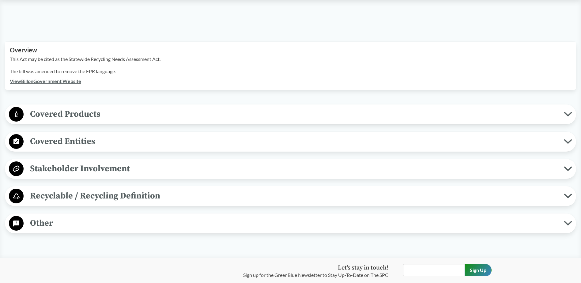
click at [21, 134] on circle at bounding box center [16, 141] width 15 height 15
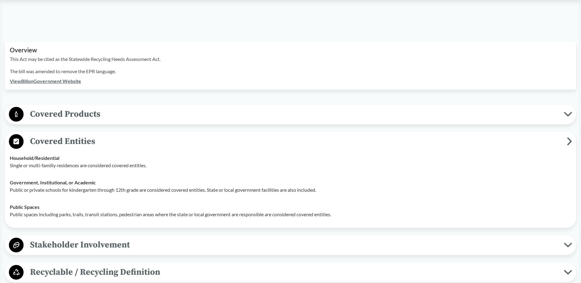
click at [17, 109] on circle at bounding box center [16, 114] width 15 height 15
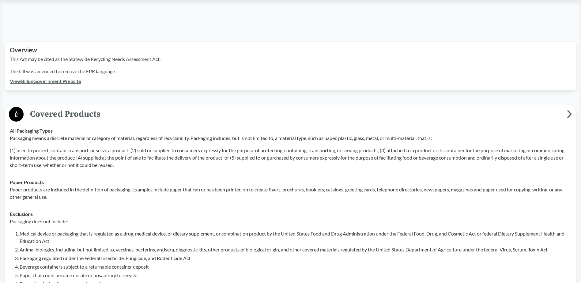
click at [17, 109] on circle at bounding box center [16, 114] width 15 height 15
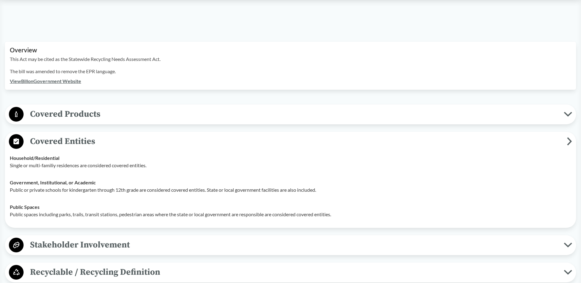
click at [17, 109] on circle at bounding box center [16, 114] width 15 height 15
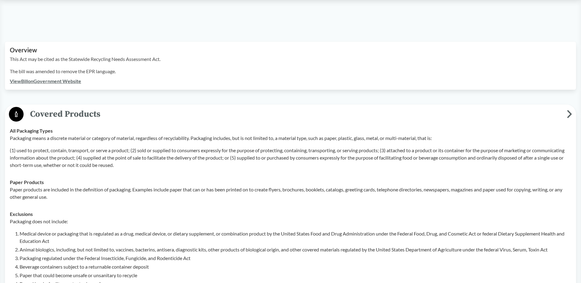
click at [17, 109] on circle at bounding box center [16, 114] width 15 height 15
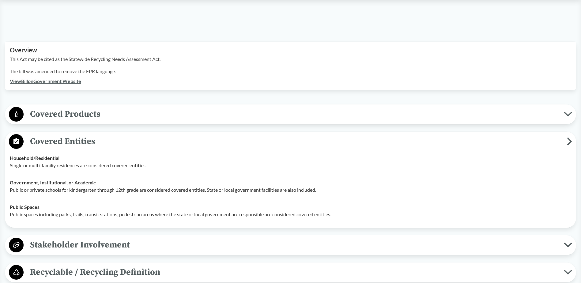
click at [14, 137] on circle at bounding box center [16, 141] width 15 height 15
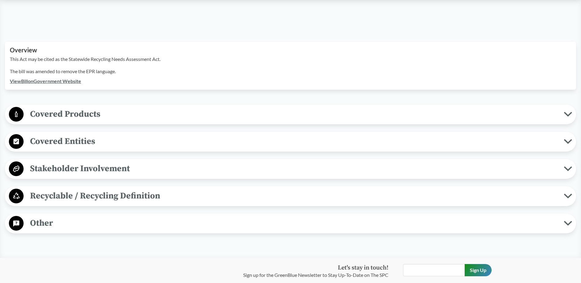
click at [18, 218] on circle at bounding box center [16, 223] width 15 height 15
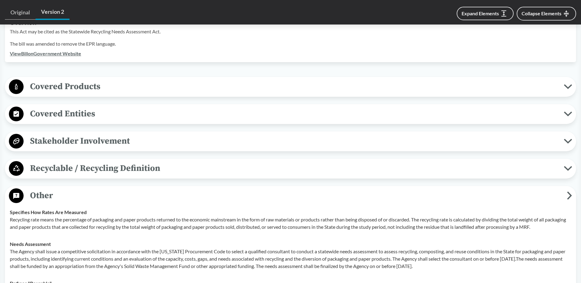
scroll to position [276, 0]
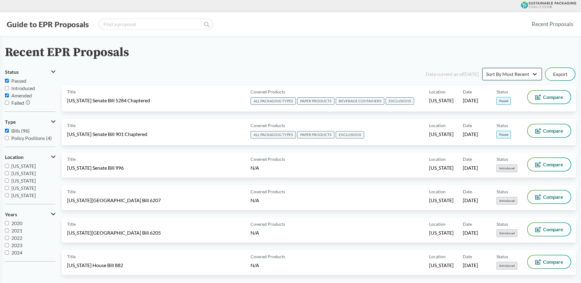
click at [514, 76] on select "Sort By Most Recent Sort By Status" at bounding box center [511, 74] width 59 height 12
select select "Sort By Status"
click at [482, 68] on select "Sort By Most Recent Sort By Status" at bounding box center [511, 74] width 59 height 12
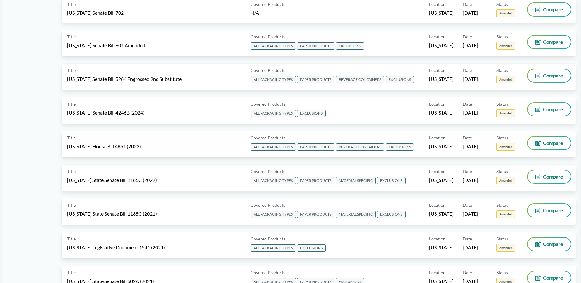
scroll to position [459, 0]
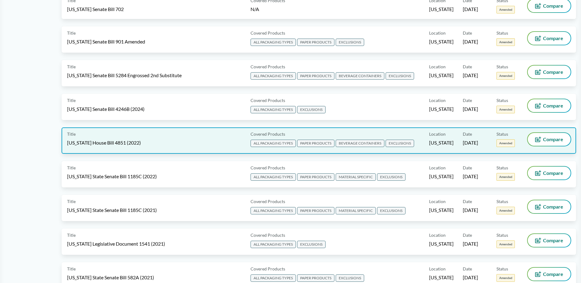
click at [265, 141] on span "ALL PACKAGING TYPES" at bounding box center [273, 143] width 45 height 7
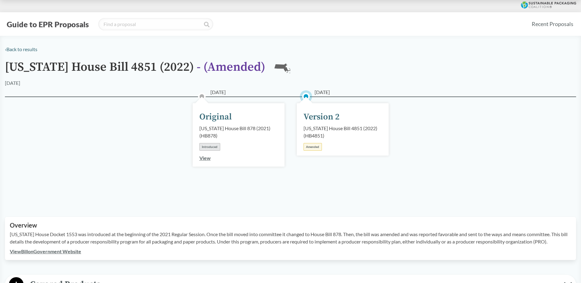
click at [200, 161] on div "View" at bounding box center [204, 157] width 11 height 7
click at [200, 158] on link "View" at bounding box center [204, 158] width 11 height 6
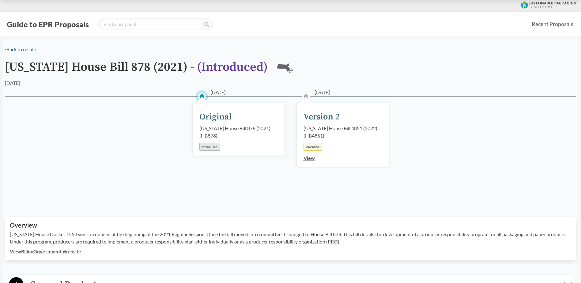
click at [305, 159] on link "View" at bounding box center [309, 158] width 11 height 6
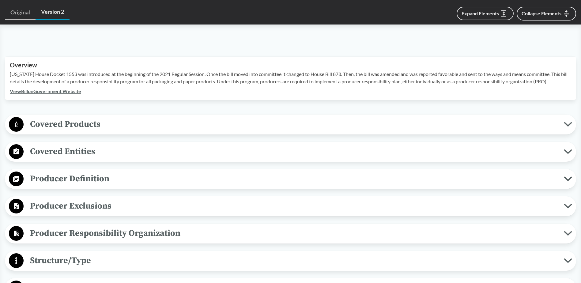
scroll to position [214, 0]
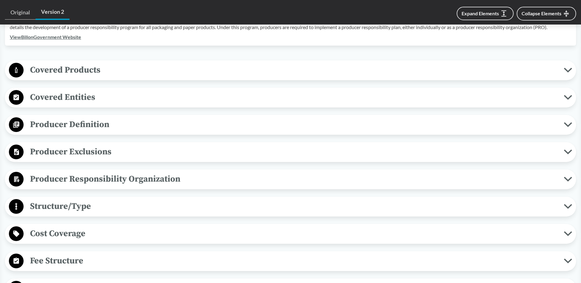
click at [17, 73] on icon at bounding box center [16, 70] width 2 height 6
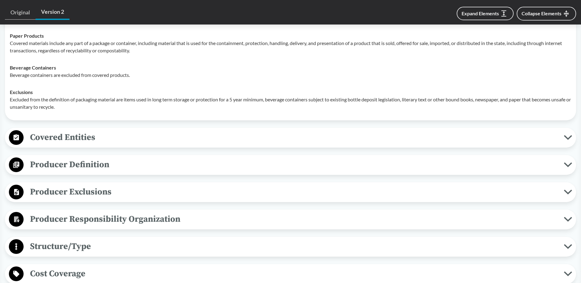
scroll to position [306, 0]
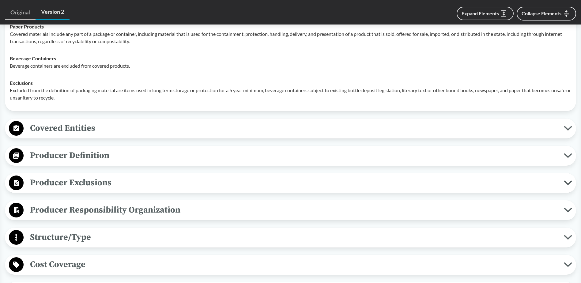
click at [14, 186] on icon at bounding box center [16, 183] width 5 height 6
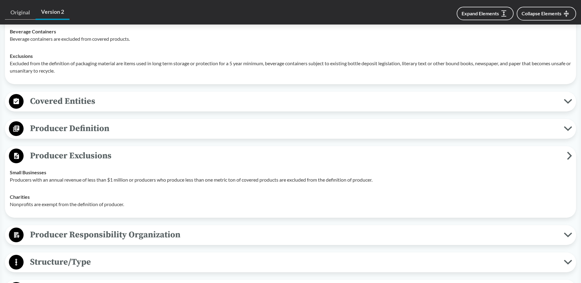
scroll to position [368, 0]
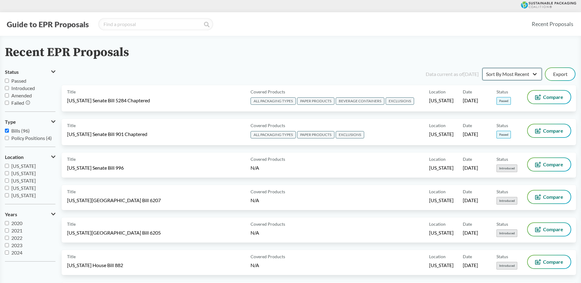
click at [521, 76] on select "Sort By Most Recent Sort By Status" at bounding box center [511, 74] width 59 height 12
select select "Sort By Status"
click at [482, 68] on select "Sort By Most Recent Sort By Status" at bounding box center [511, 74] width 59 height 12
